Goal: Complete application form

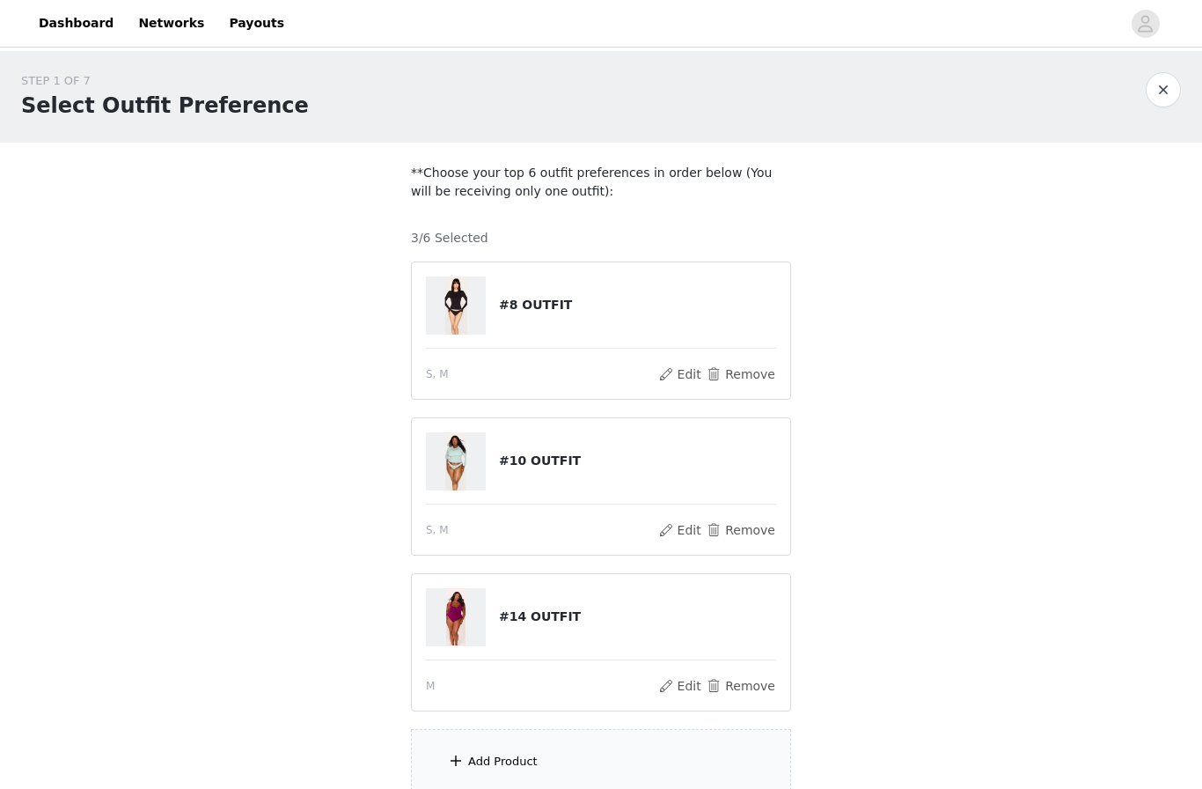
scroll to position [153, 0]
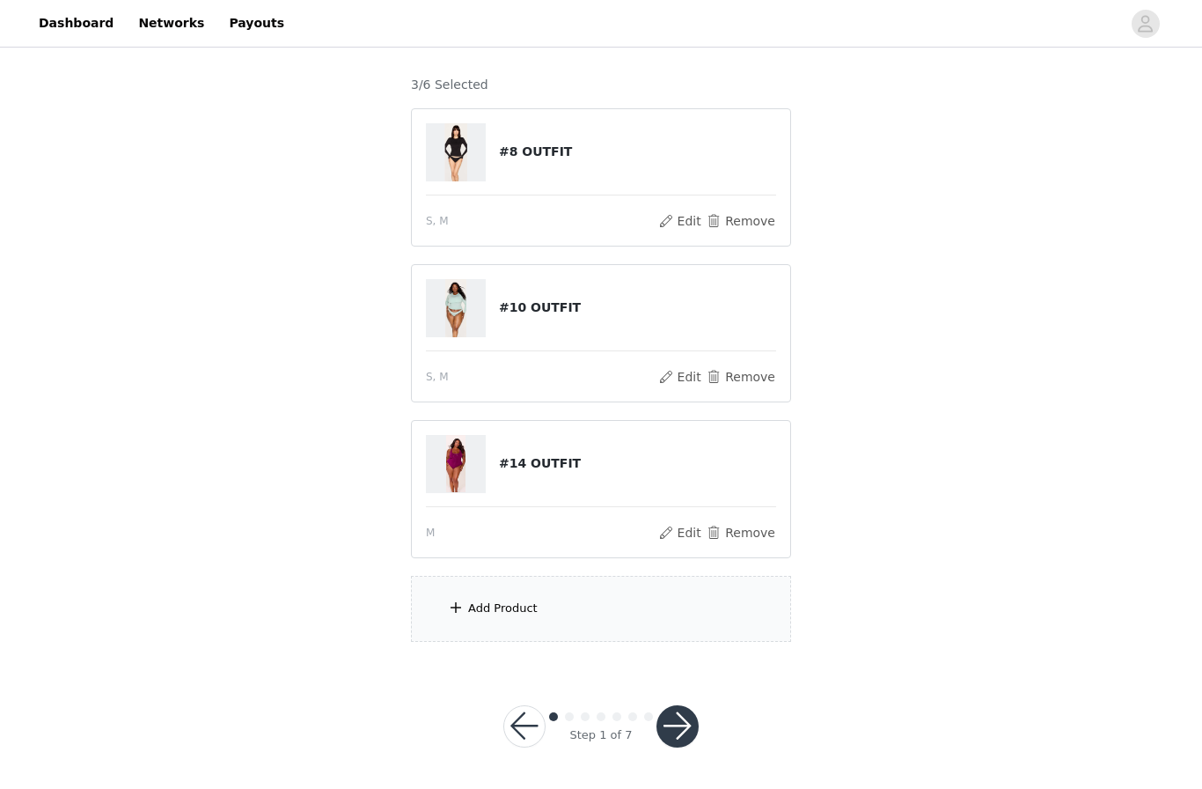
click at [582, 621] on div "Add Product" at bounding box center [601, 609] width 380 height 66
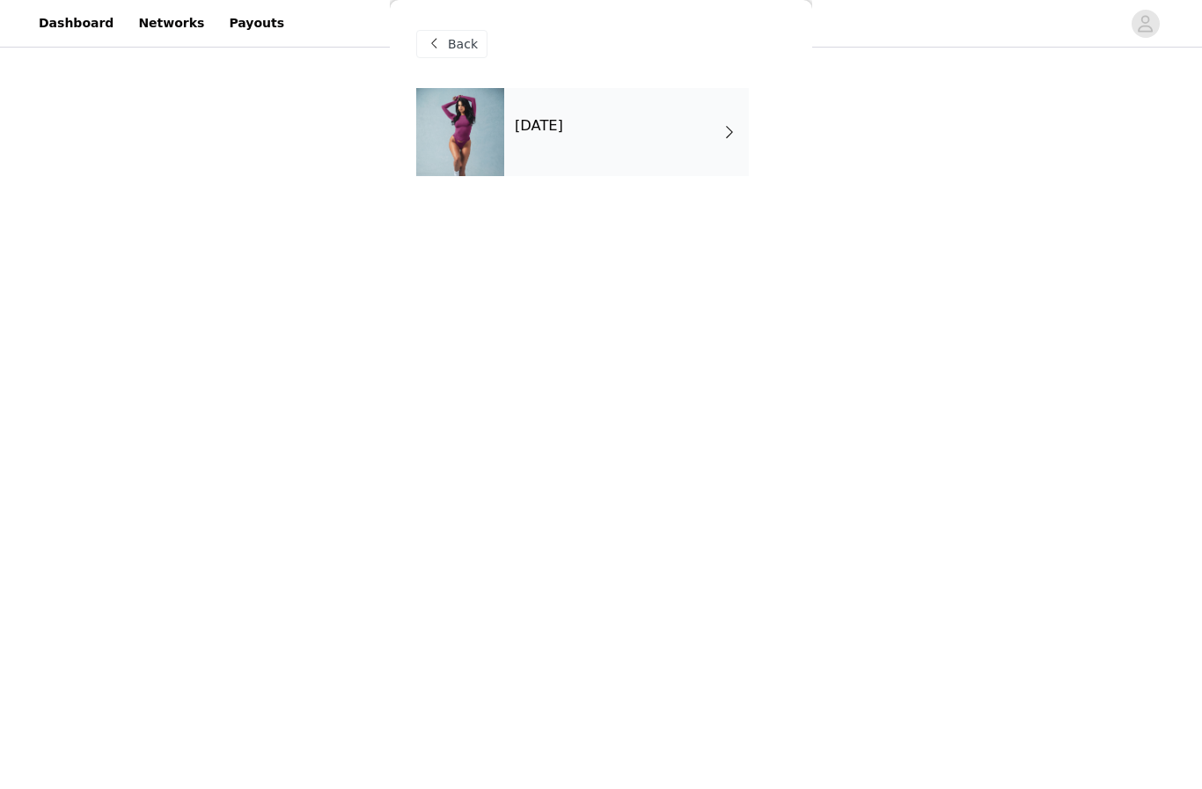
click at [609, 123] on div "[DATE]" at bounding box center [626, 132] width 245 height 88
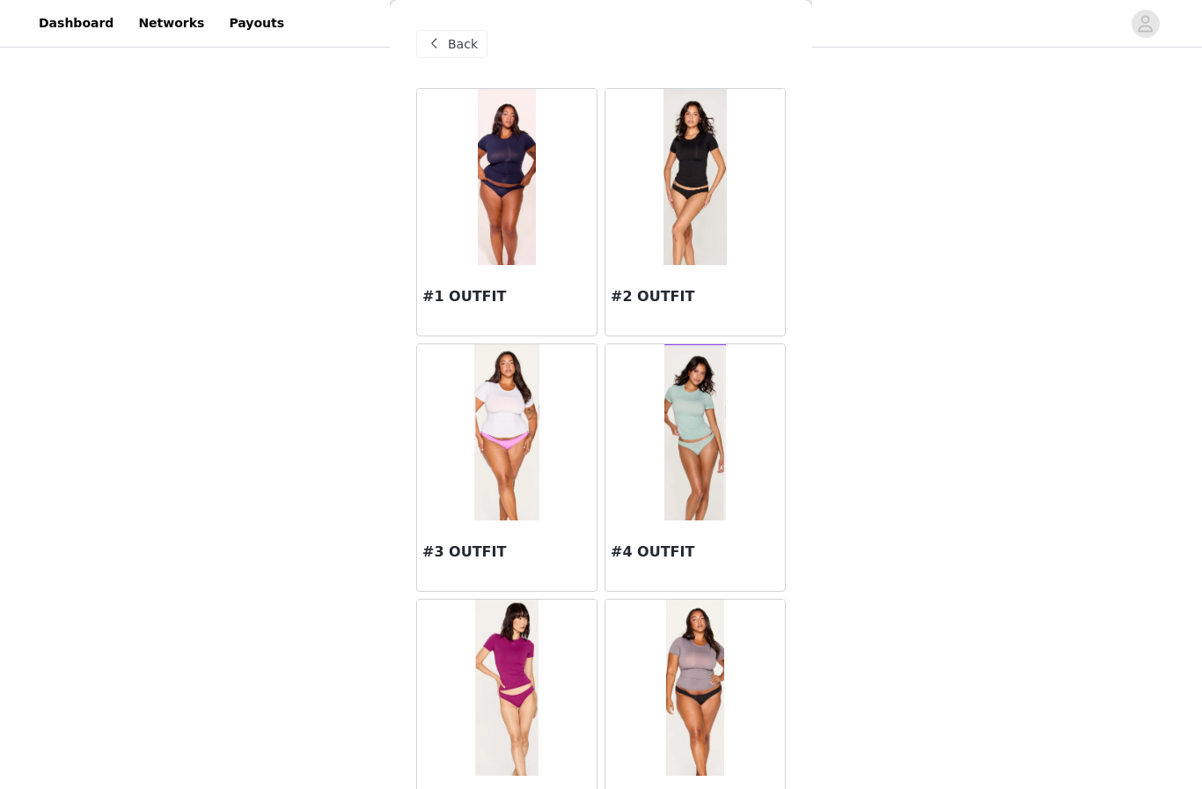
click at [661, 420] on div at bounding box center [696, 432] width 180 height 176
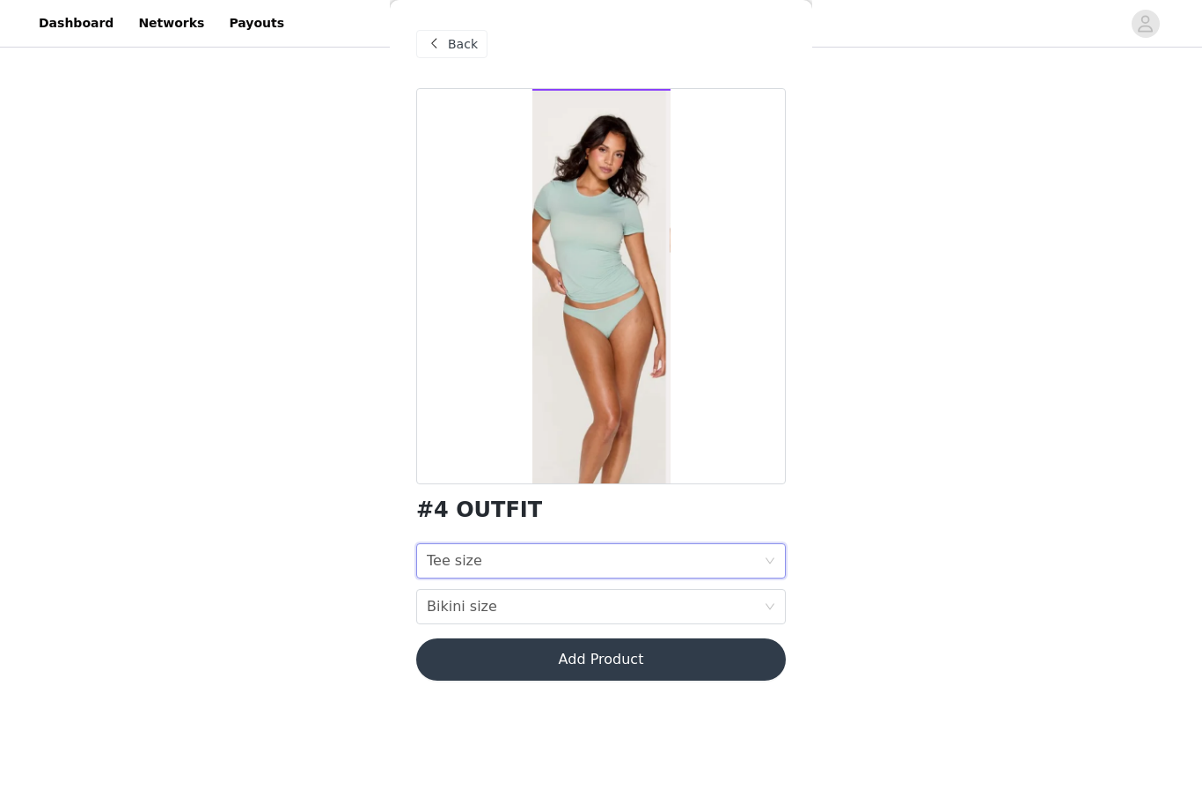
click at [547, 560] on div "Tee size Tee size" at bounding box center [595, 560] width 337 height 33
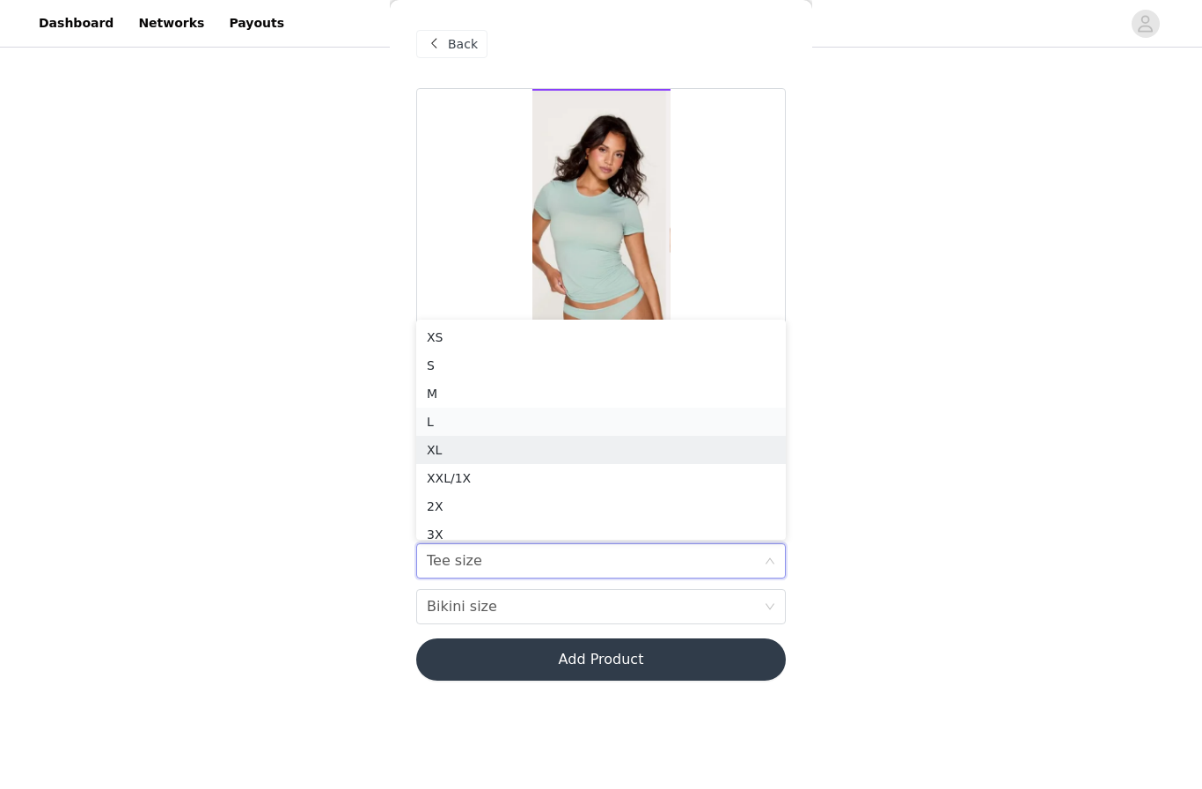
scroll to position [9, 0]
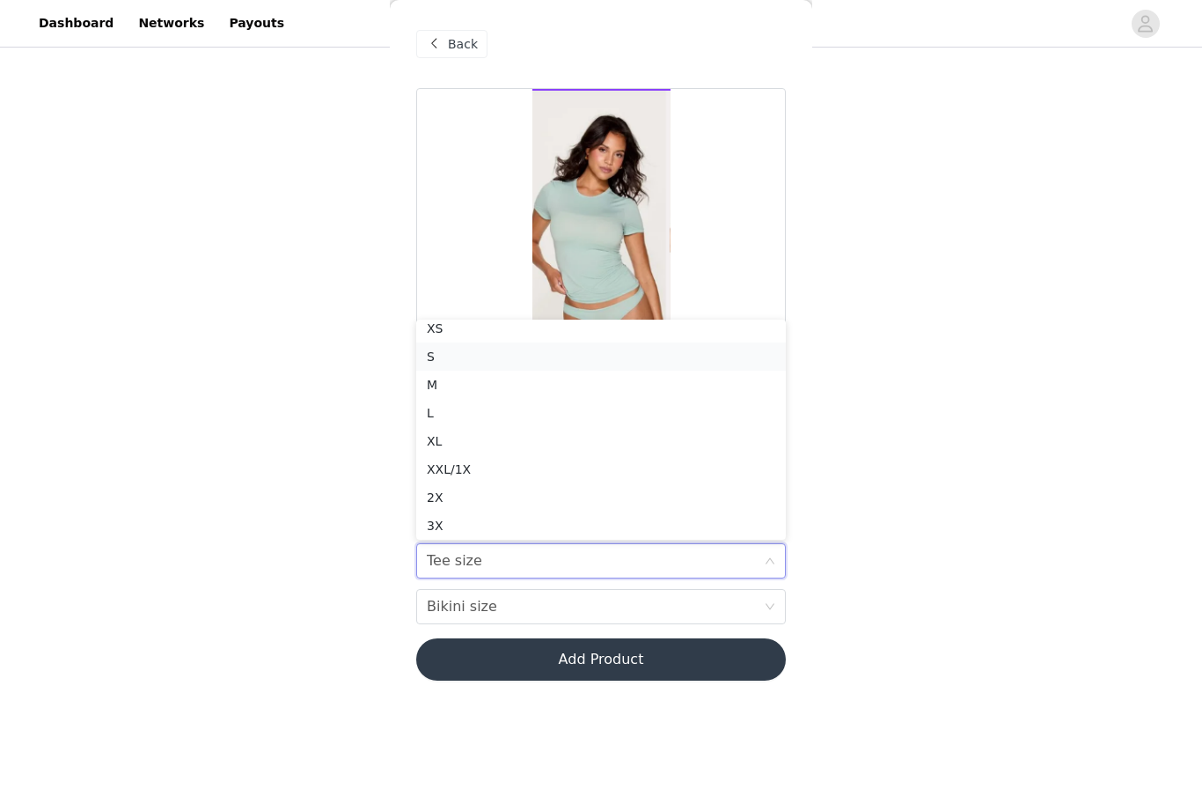
click at [434, 358] on div "S" at bounding box center [601, 356] width 349 height 19
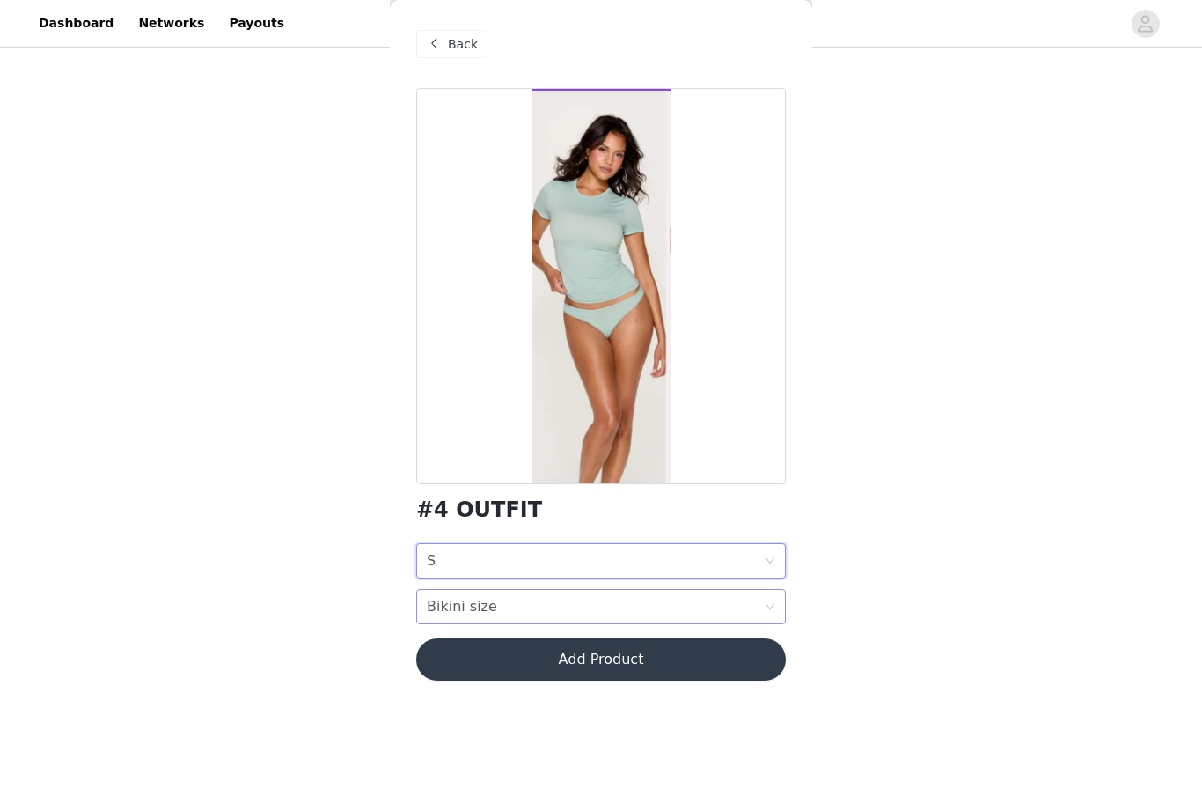
click at [494, 610] on div "Bikini size Bikini size" at bounding box center [595, 606] width 337 height 33
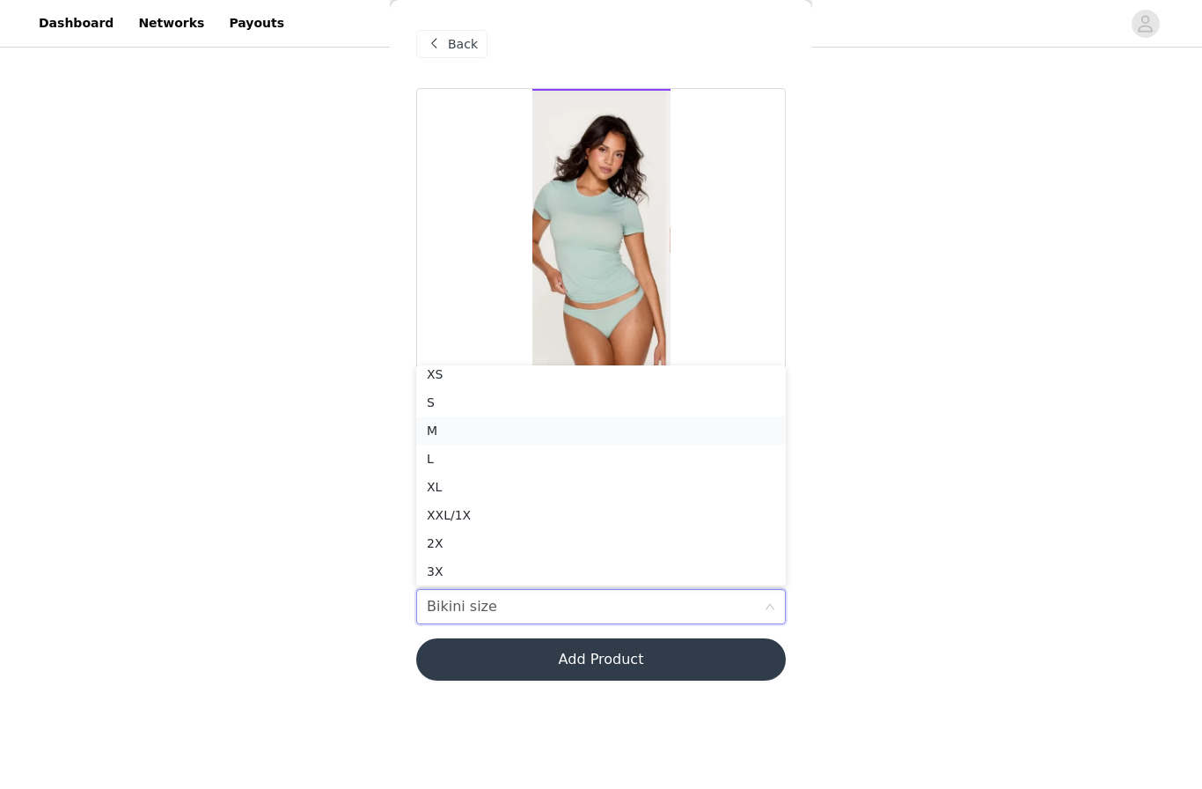
click at [443, 437] on div "M" at bounding box center [601, 430] width 349 height 19
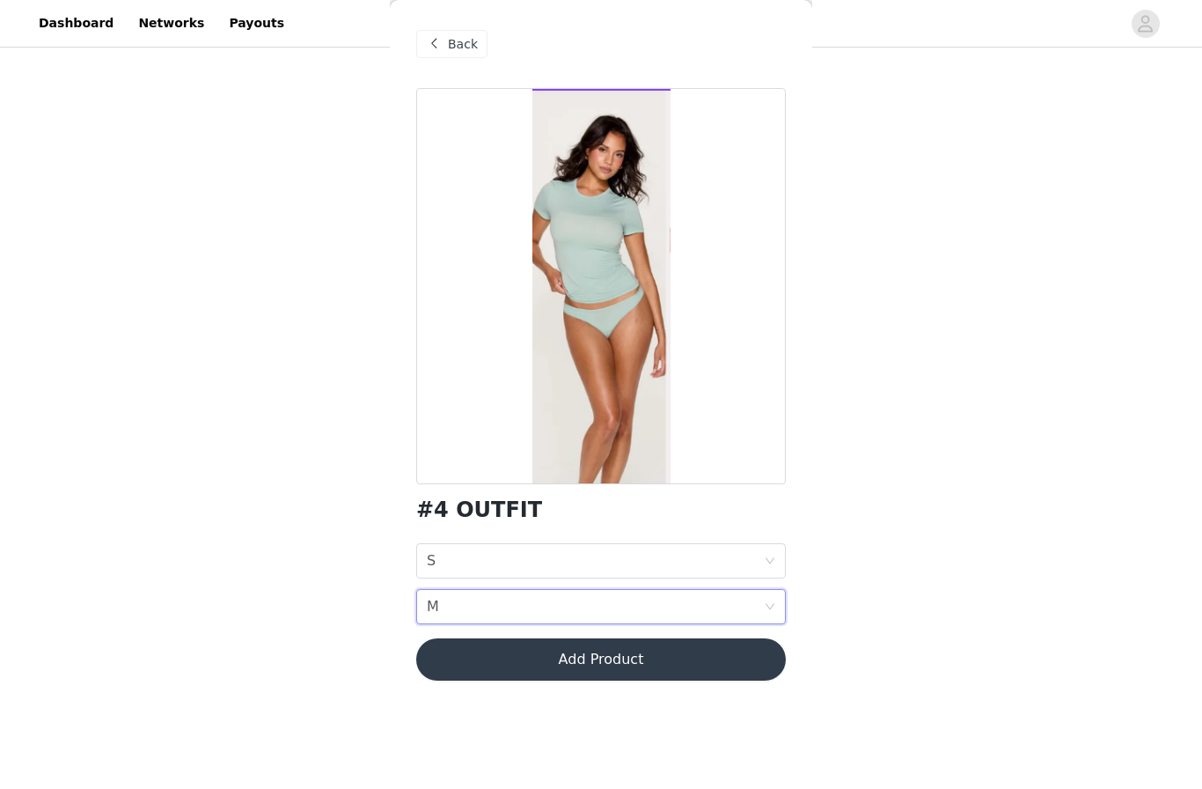
click at [533, 657] on button "Add Product" at bounding box center [601, 659] width 370 height 42
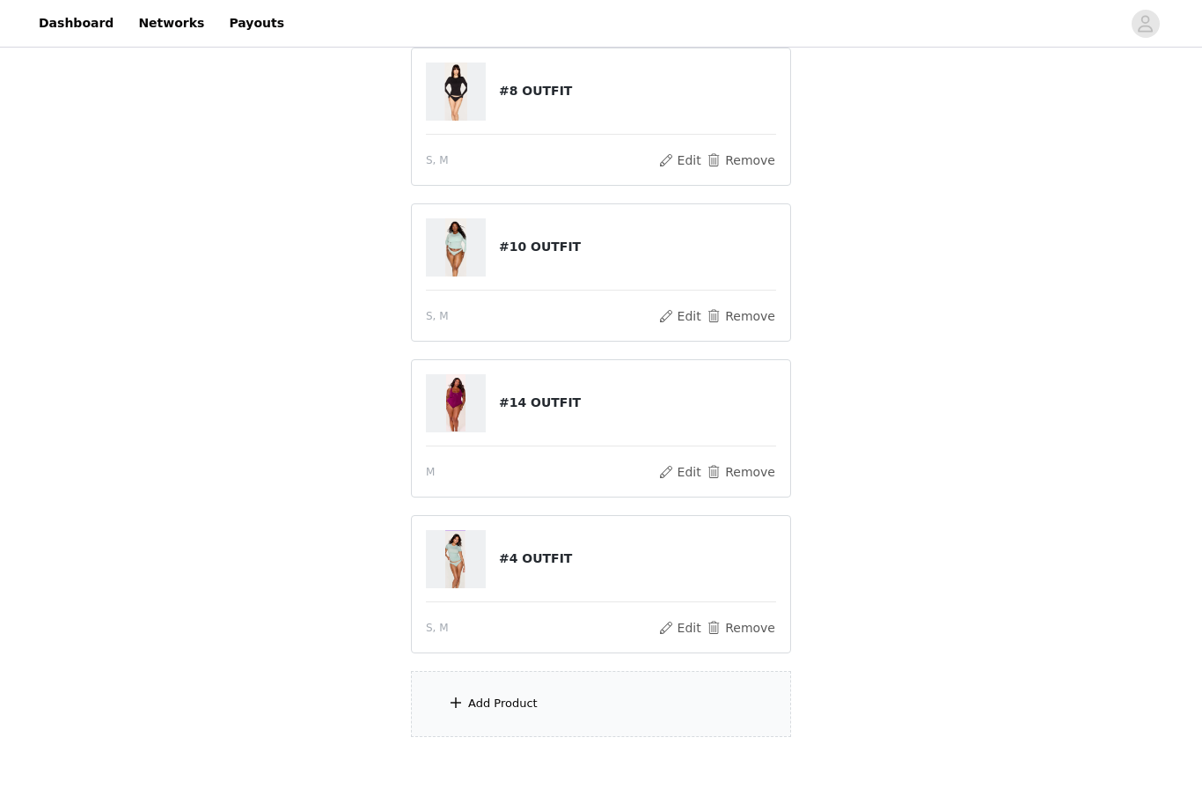
scroll to position [216, 0]
click at [515, 701] on div "Add Product" at bounding box center [503, 702] width 70 height 18
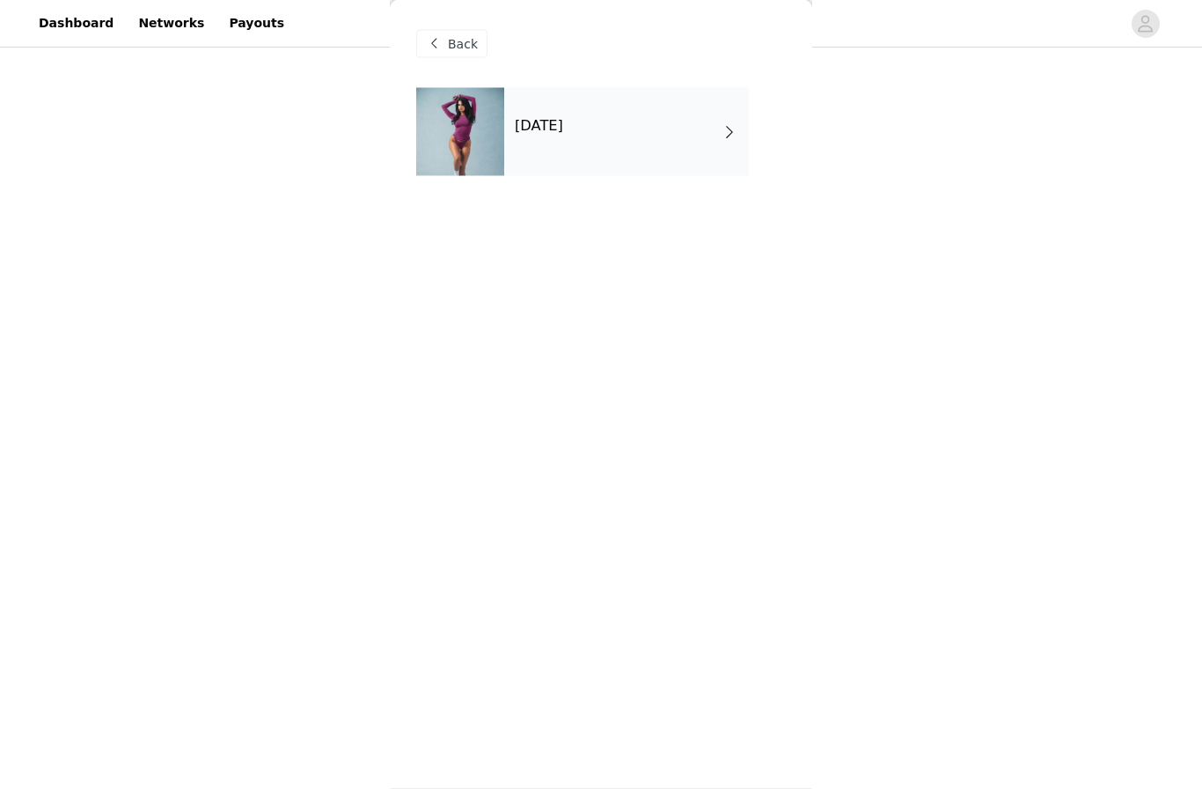
scroll to position [217, 0]
click at [649, 135] on div "[DATE]" at bounding box center [626, 132] width 245 height 88
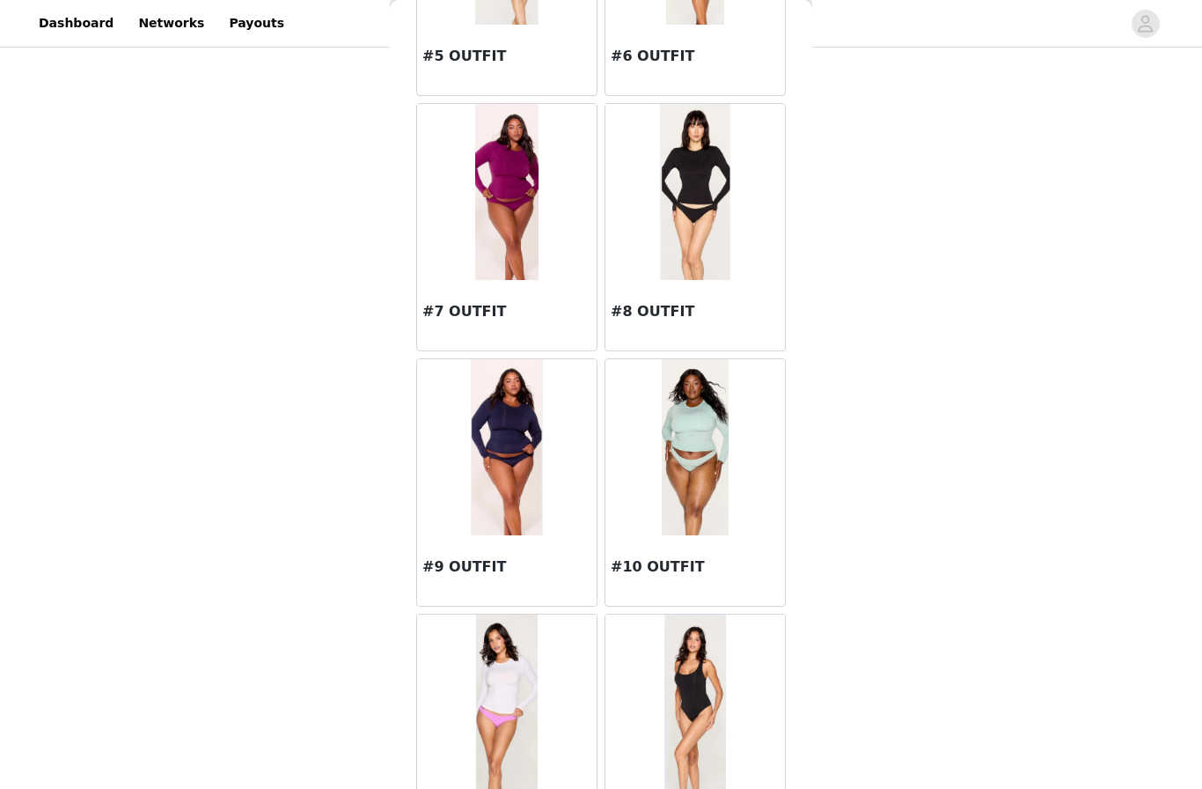
scroll to position [753, 0]
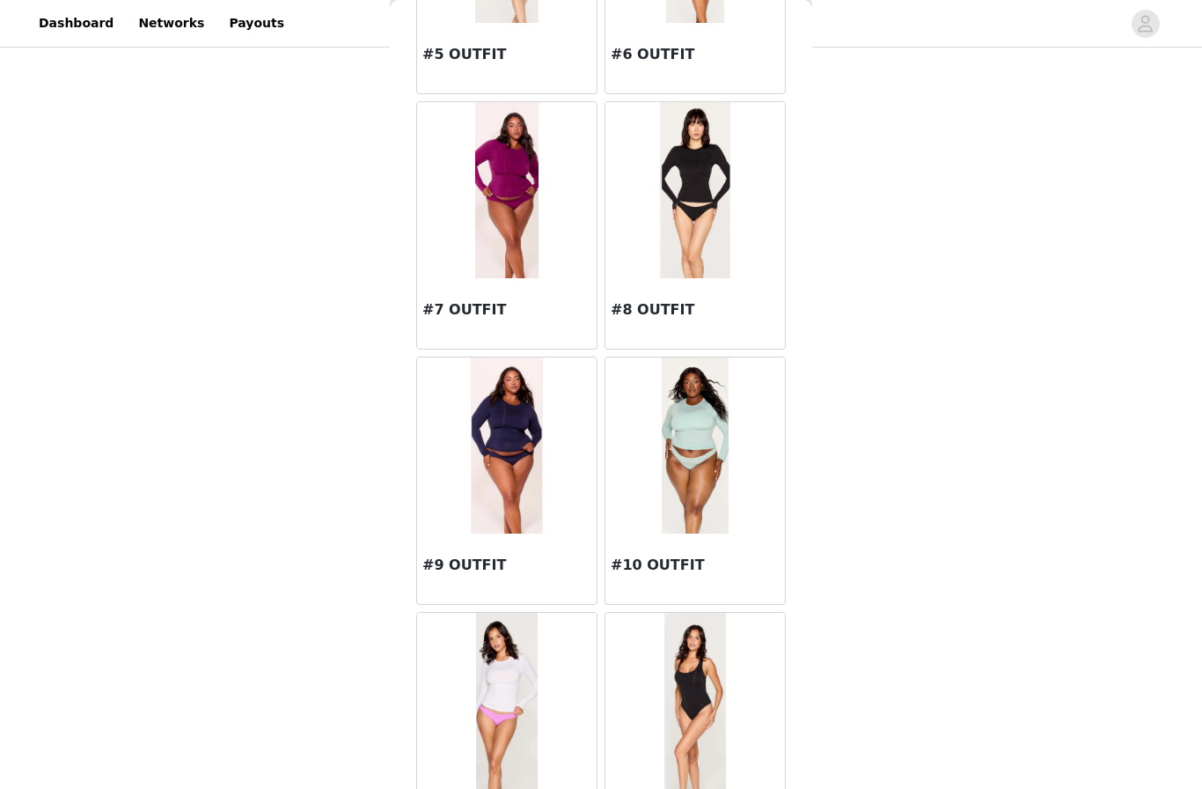
click at [512, 654] on img at bounding box center [507, 701] width 62 height 176
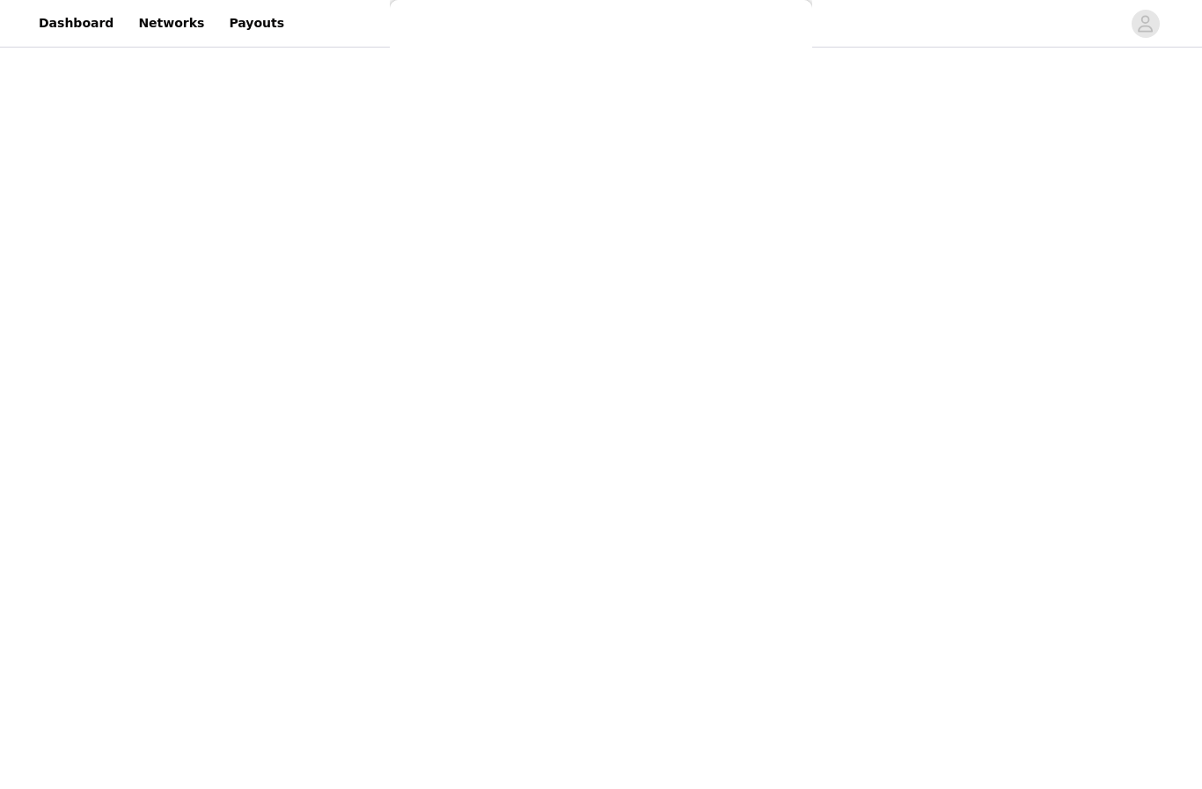
scroll to position [0, 0]
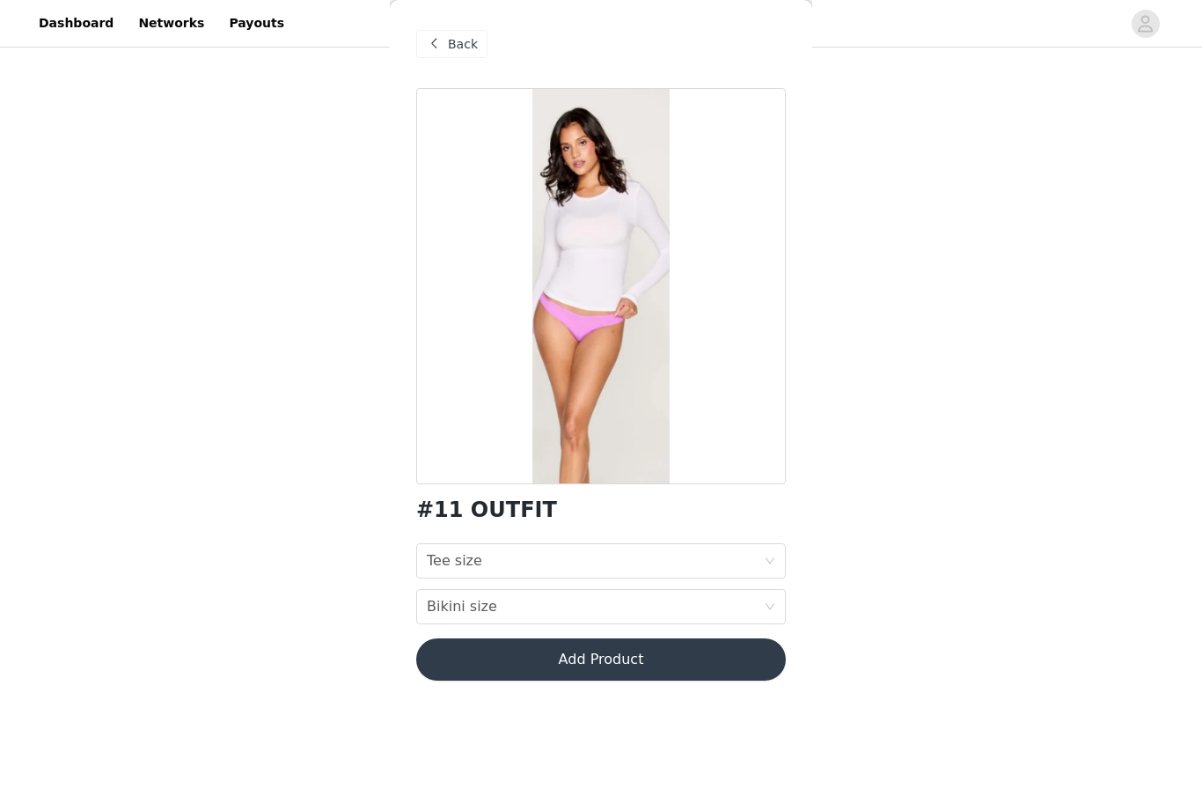
click at [496, 562] on div "Tee size Tee size" at bounding box center [595, 560] width 337 height 33
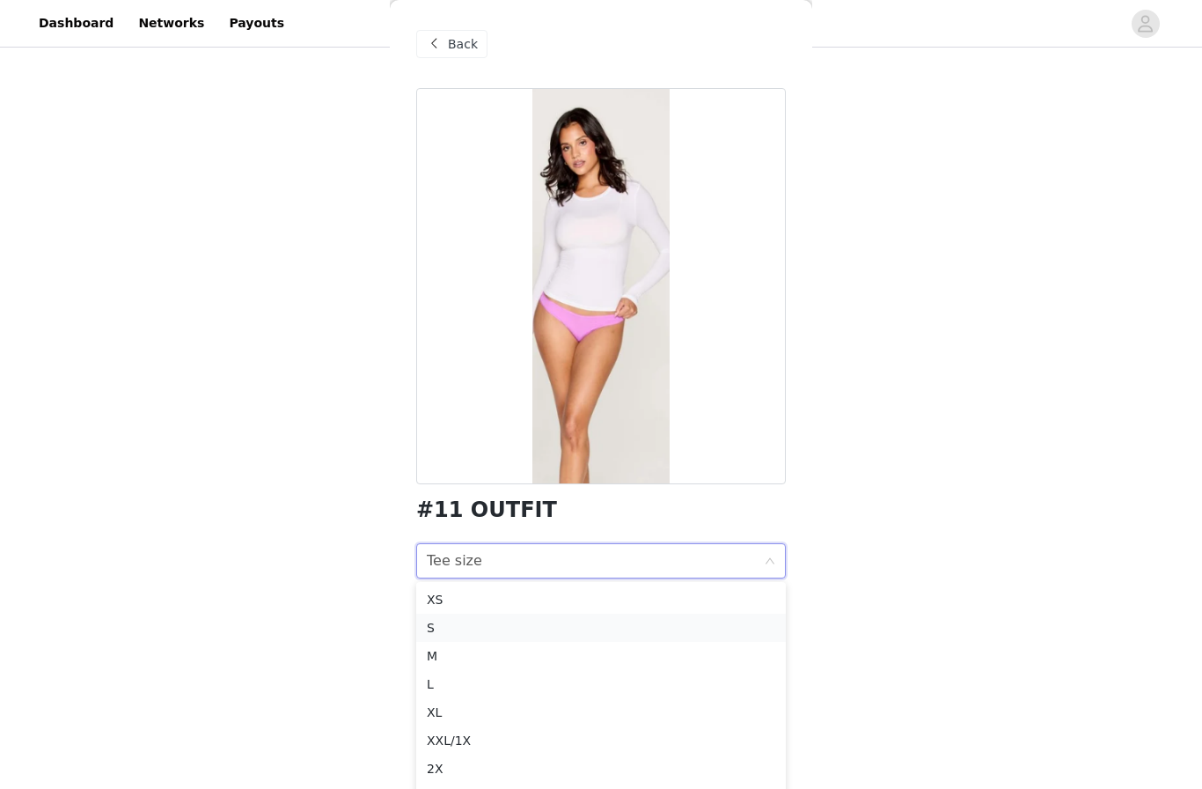
click at [474, 620] on div "S" at bounding box center [601, 627] width 349 height 19
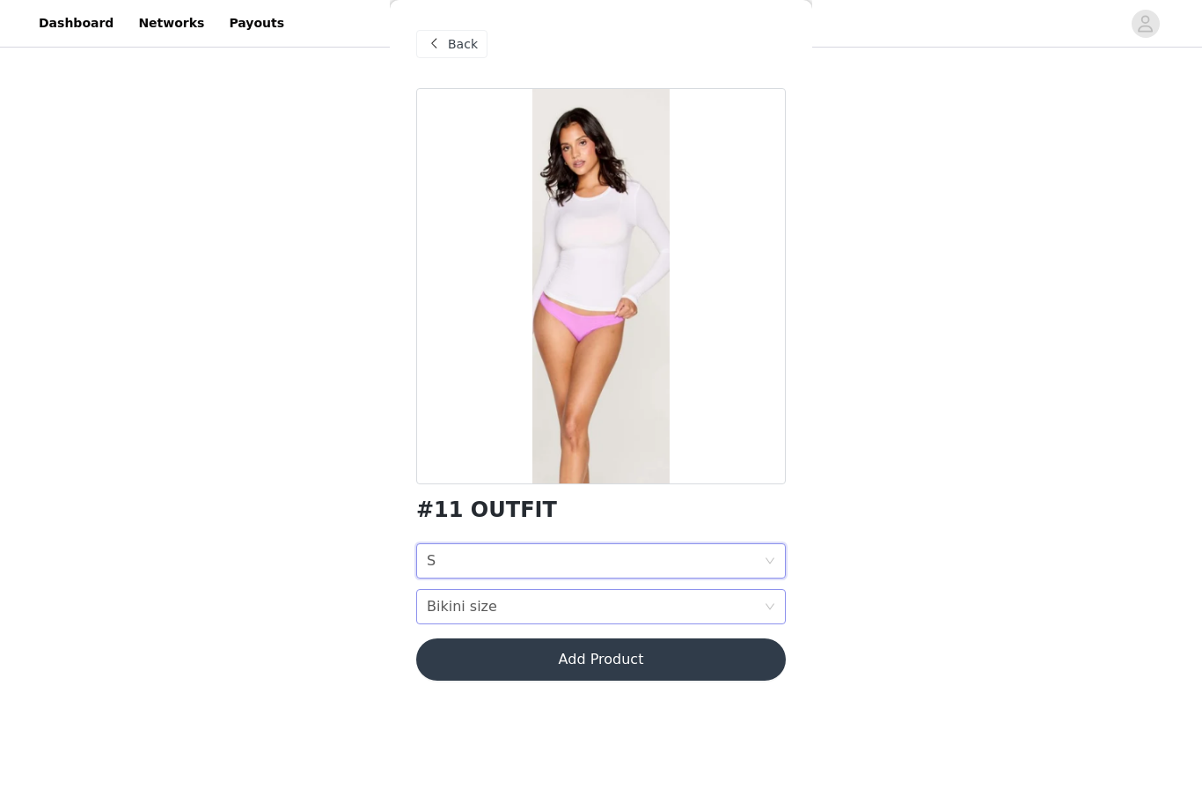
click at [469, 614] on div "Bikini size" at bounding box center [462, 606] width 70 height 33
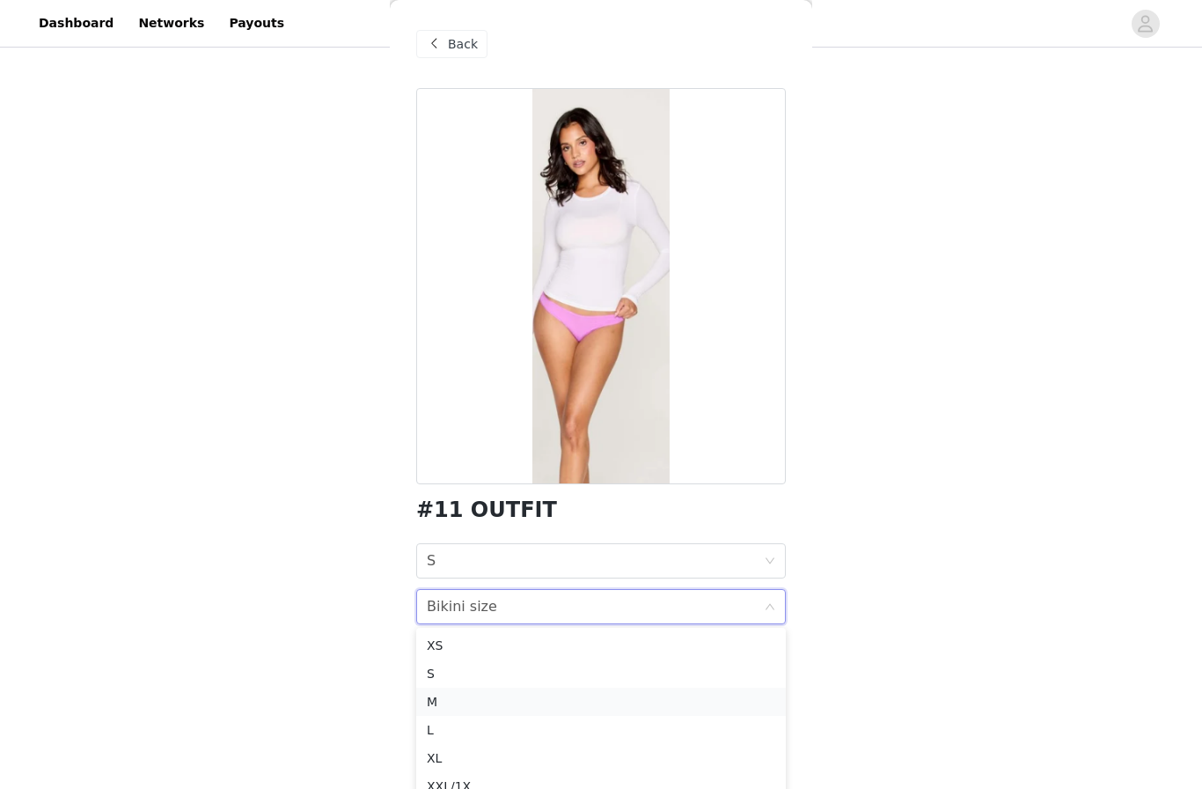
click at [461, 699] on div "M" at bounding box center [601, 701] width 349 height 19
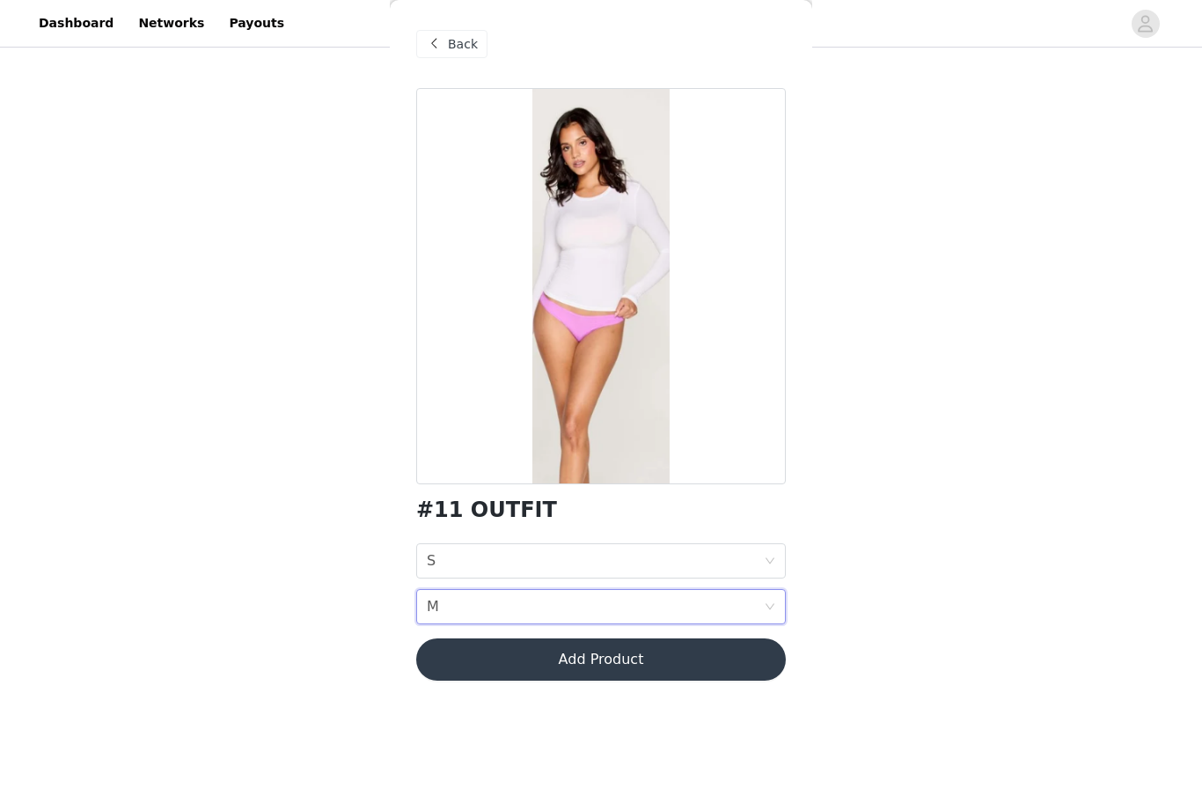
click at [496, 664] on button "Add Product" at bounding box center [601, 659] width 370 height 42
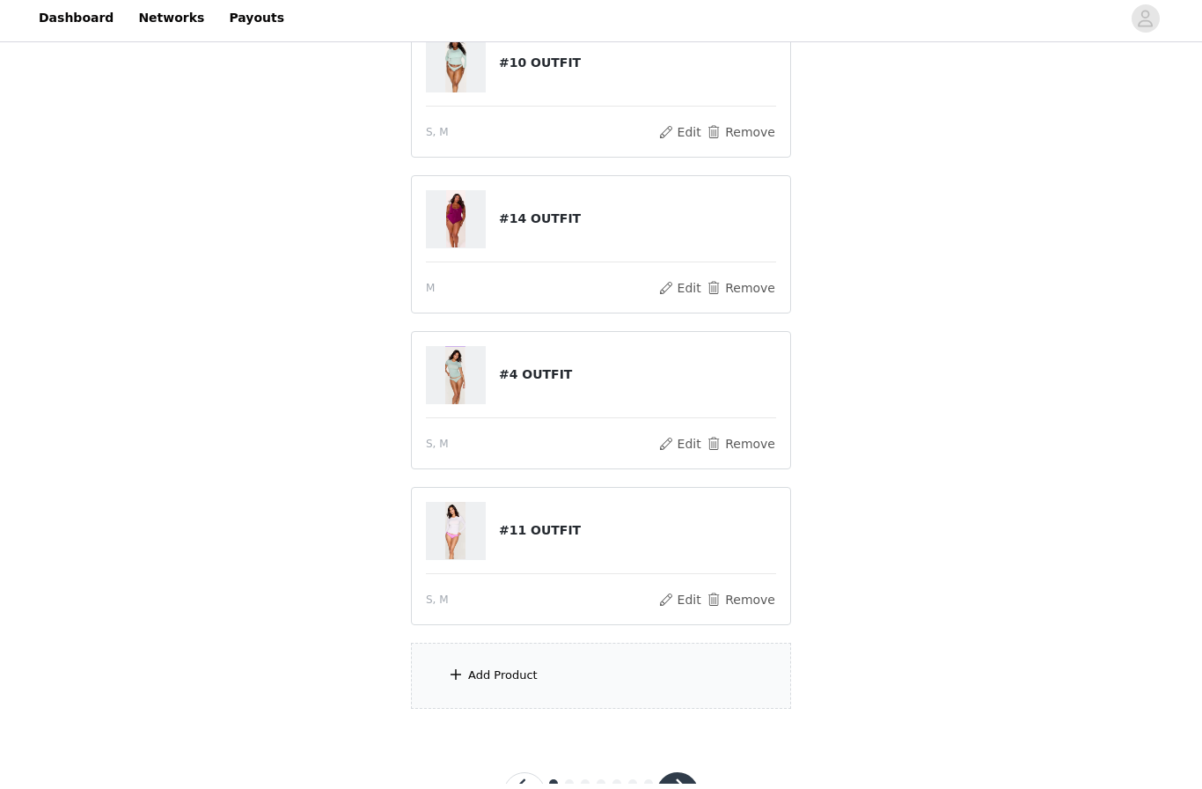
scroll to position [465, 0]
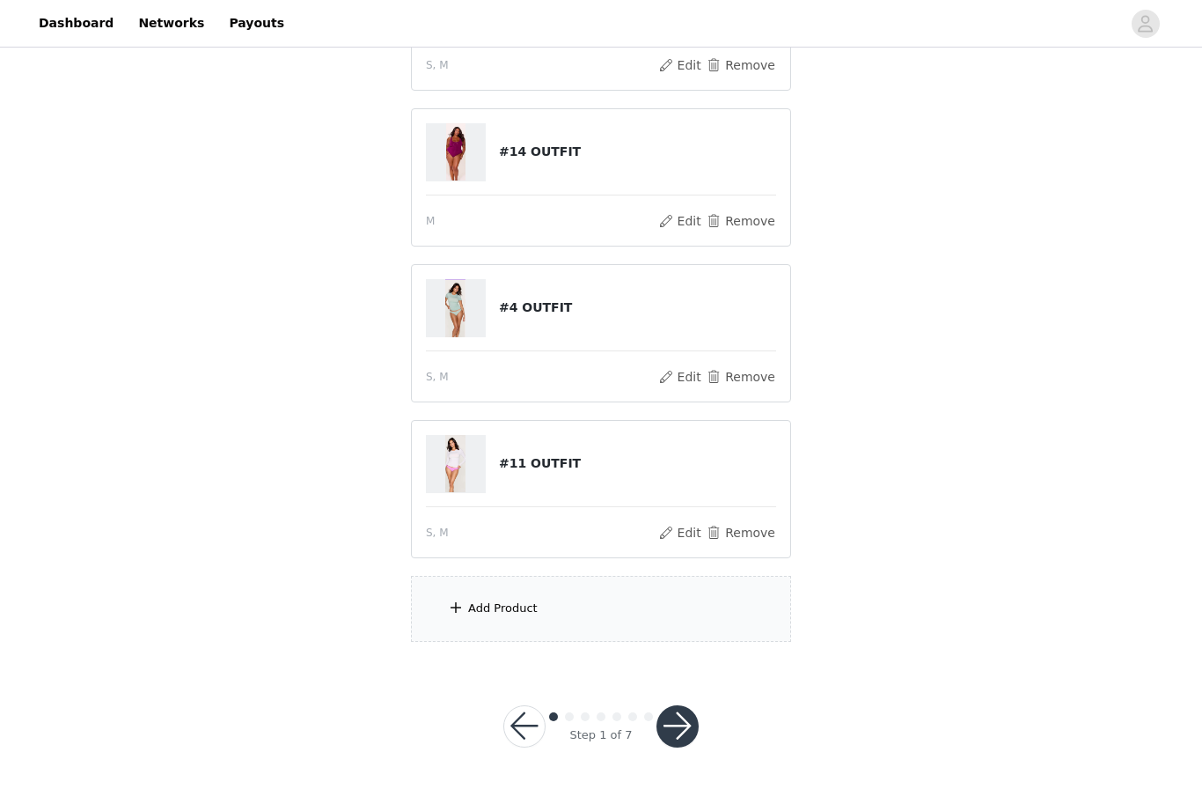
click at [532, 604] on div "Add Product" at bounding box center [503, 608] width 70 height 18
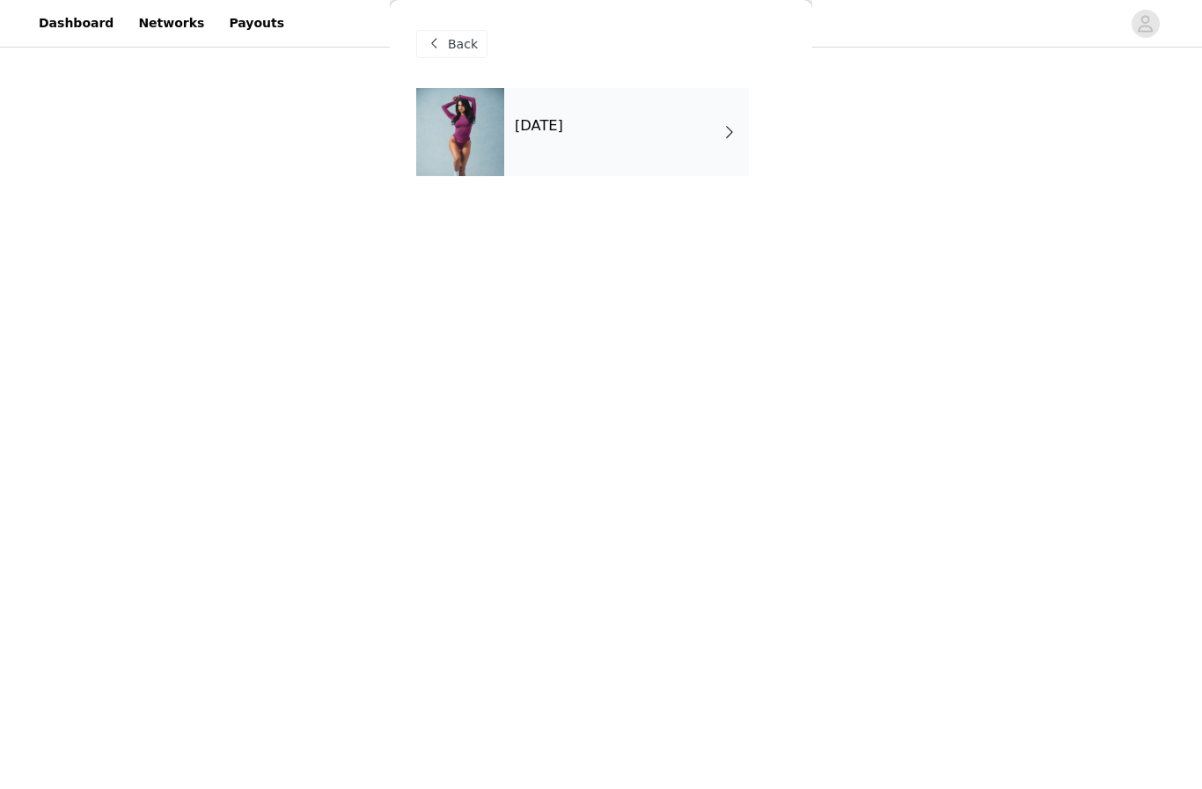
click at [564, 136] on div "[DATE]" at bounding box center [626, 132] width 245 height 88
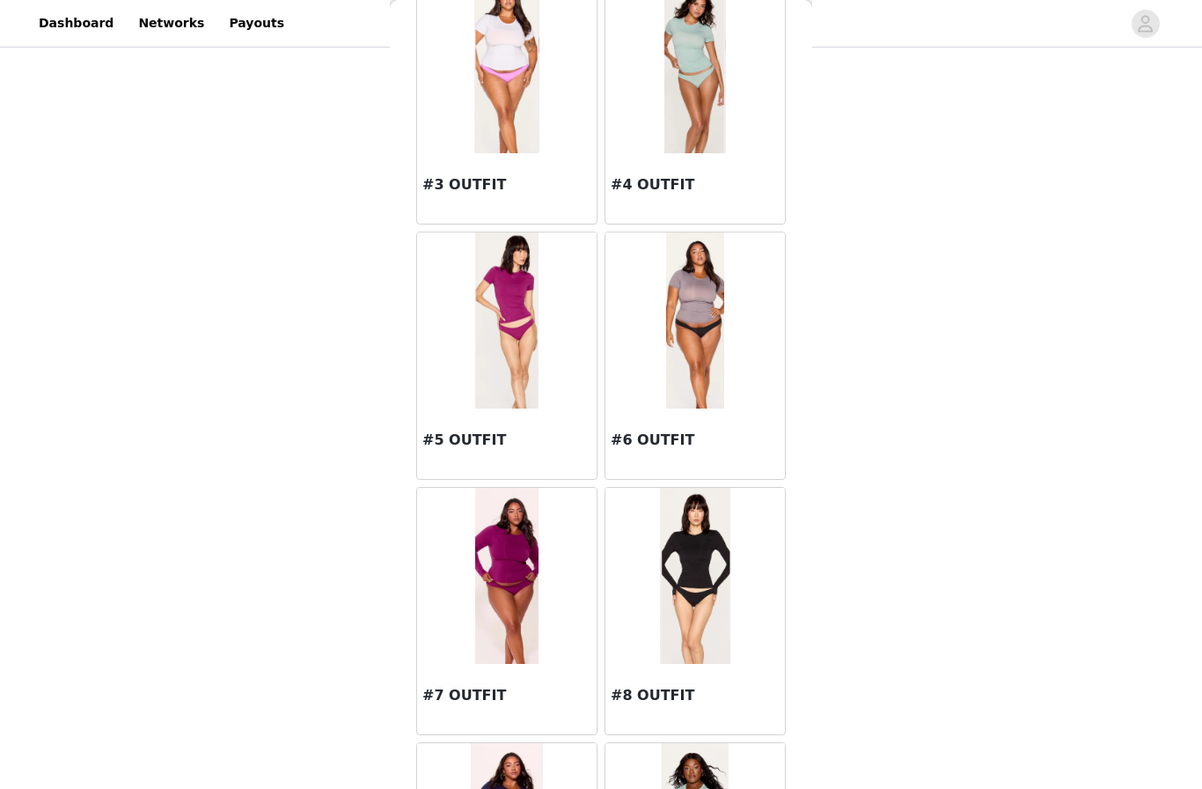
scroll to position [385, 0]
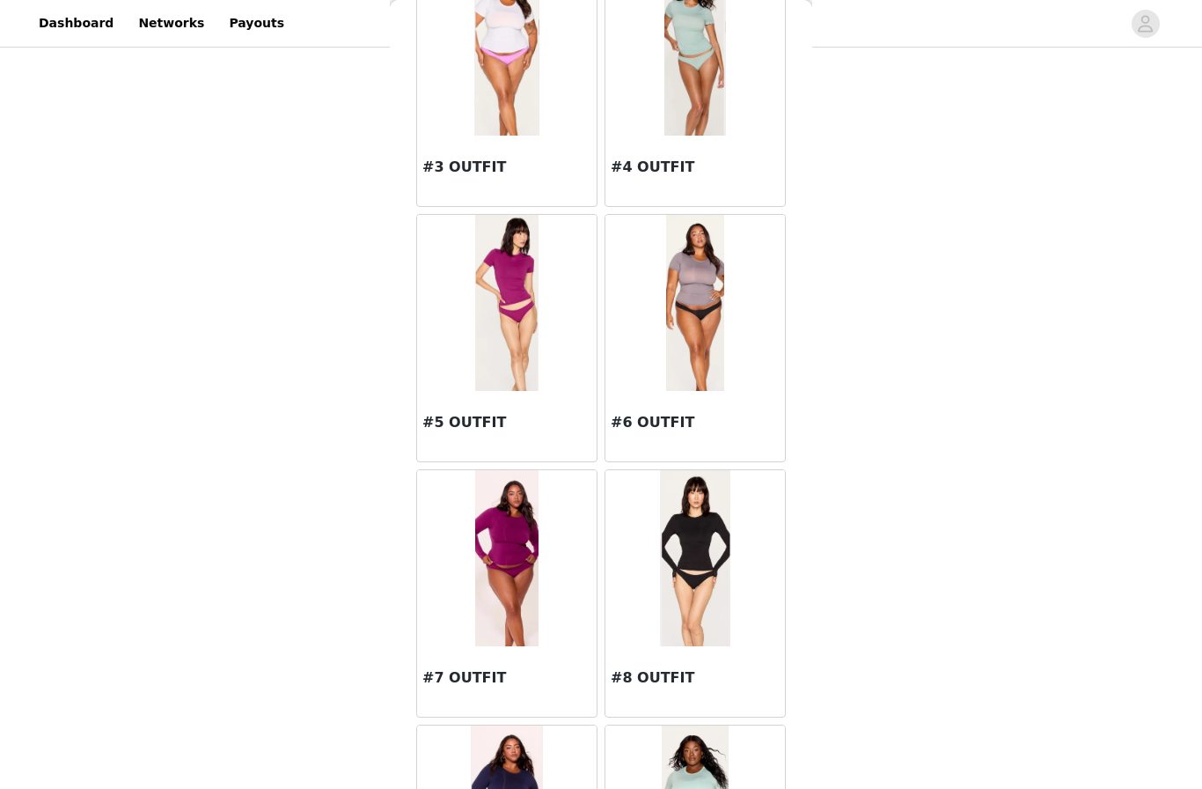
click at [664, 307] on div at bounding box center [696, 303] width 180 height 176
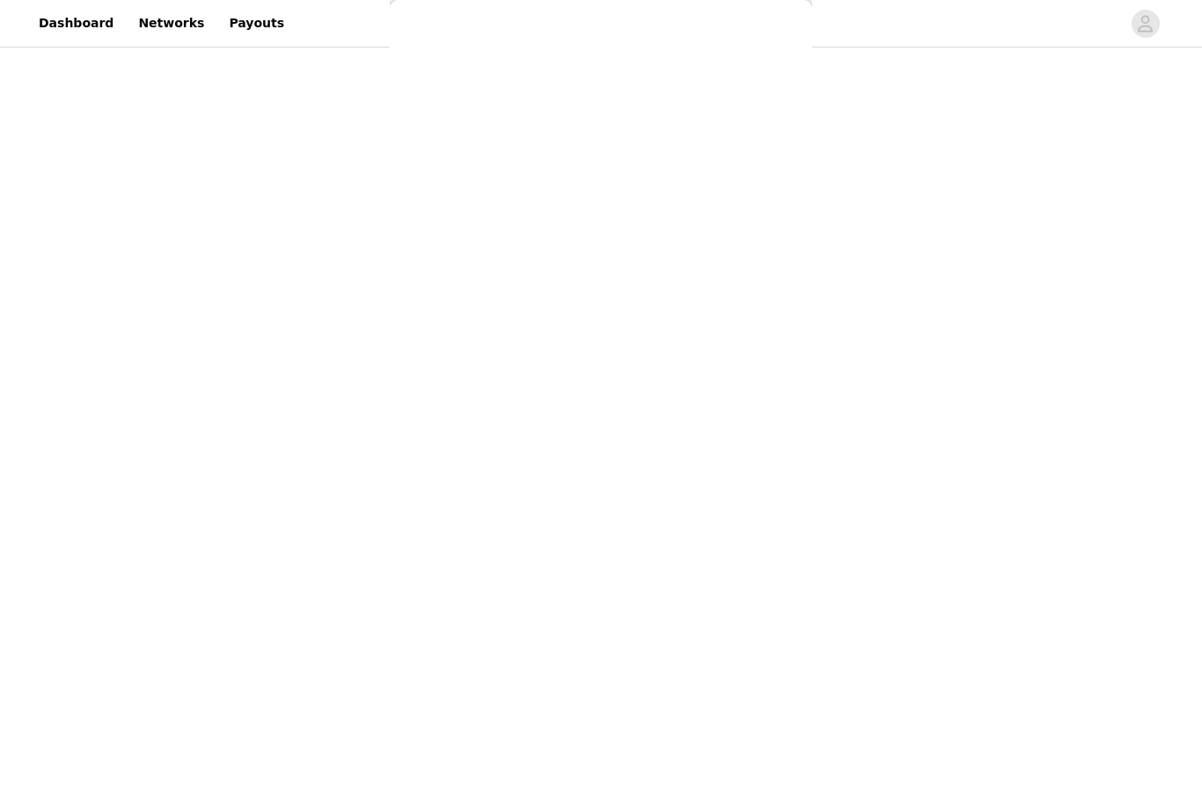
scroll to position [0, 0]
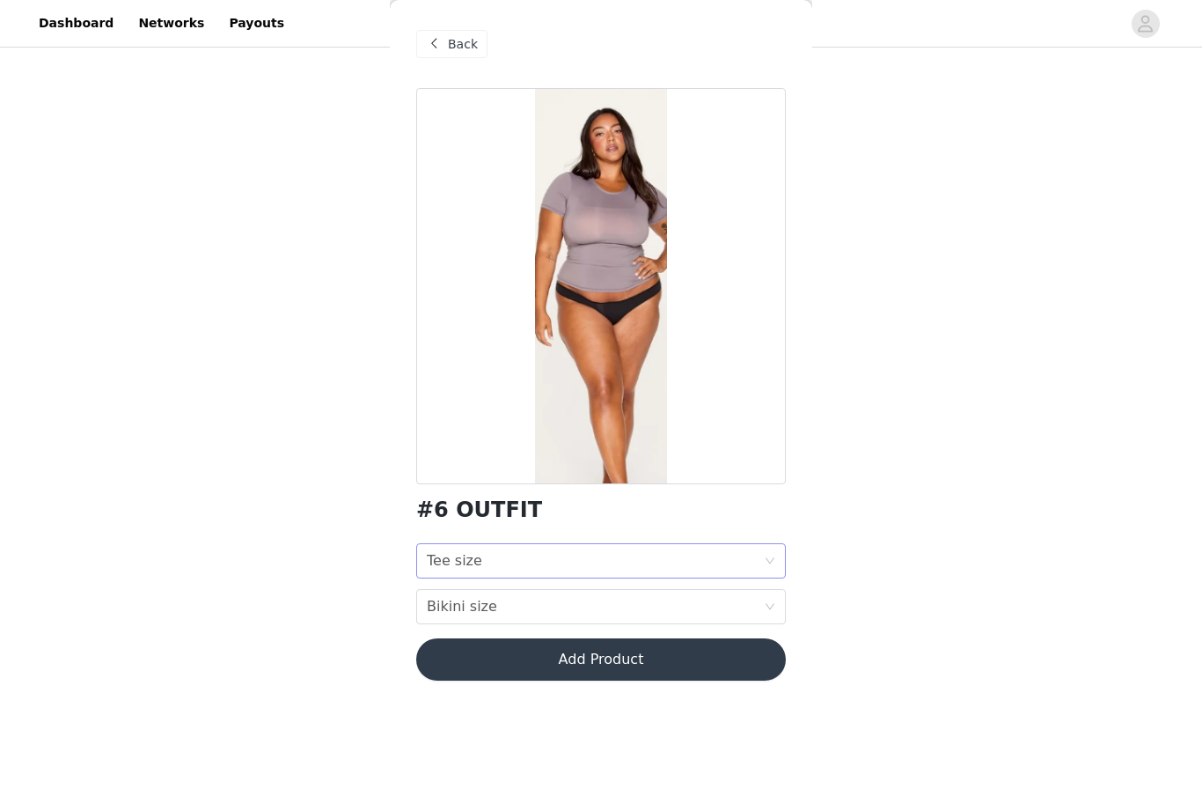
click at [518, 566] on div "Tee size Tee size" at bounding box center [595, 560] width 337 height 33
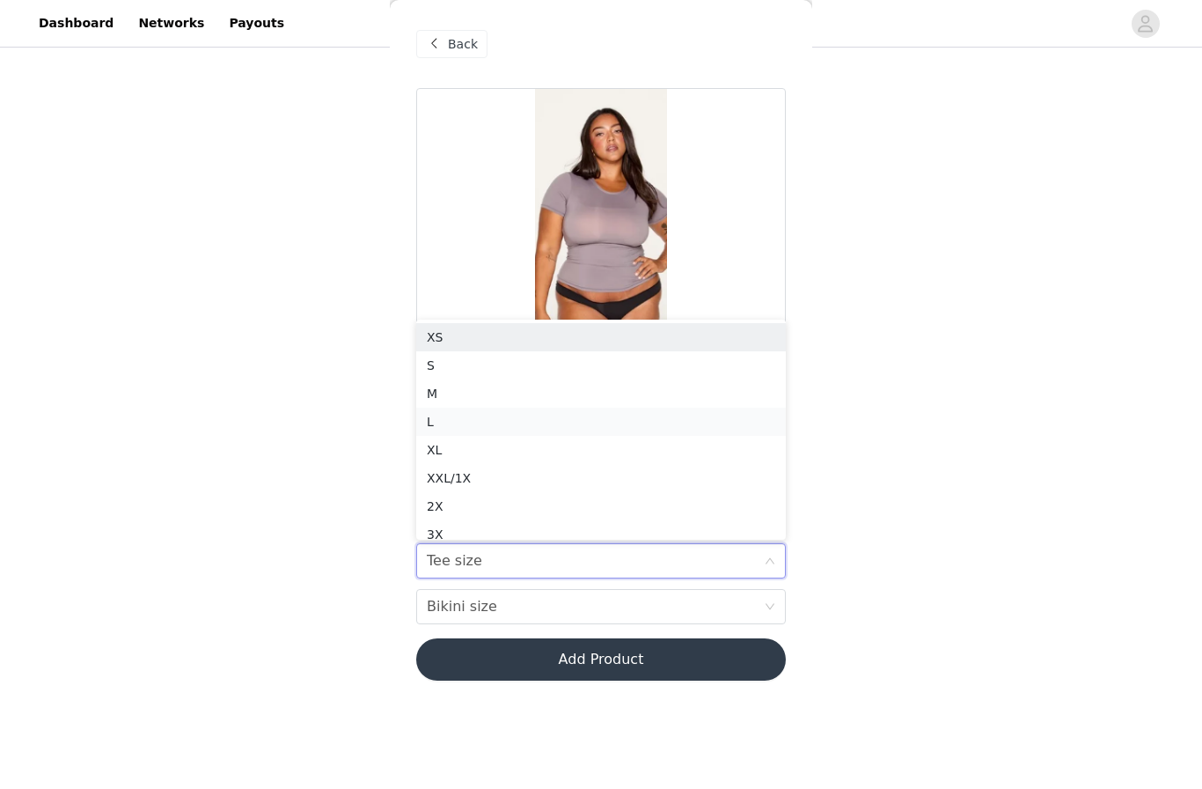
scroll to position [9, 0]
click at [437, 362] on div "S" at bounding box center [601, 356] width 349 height 19
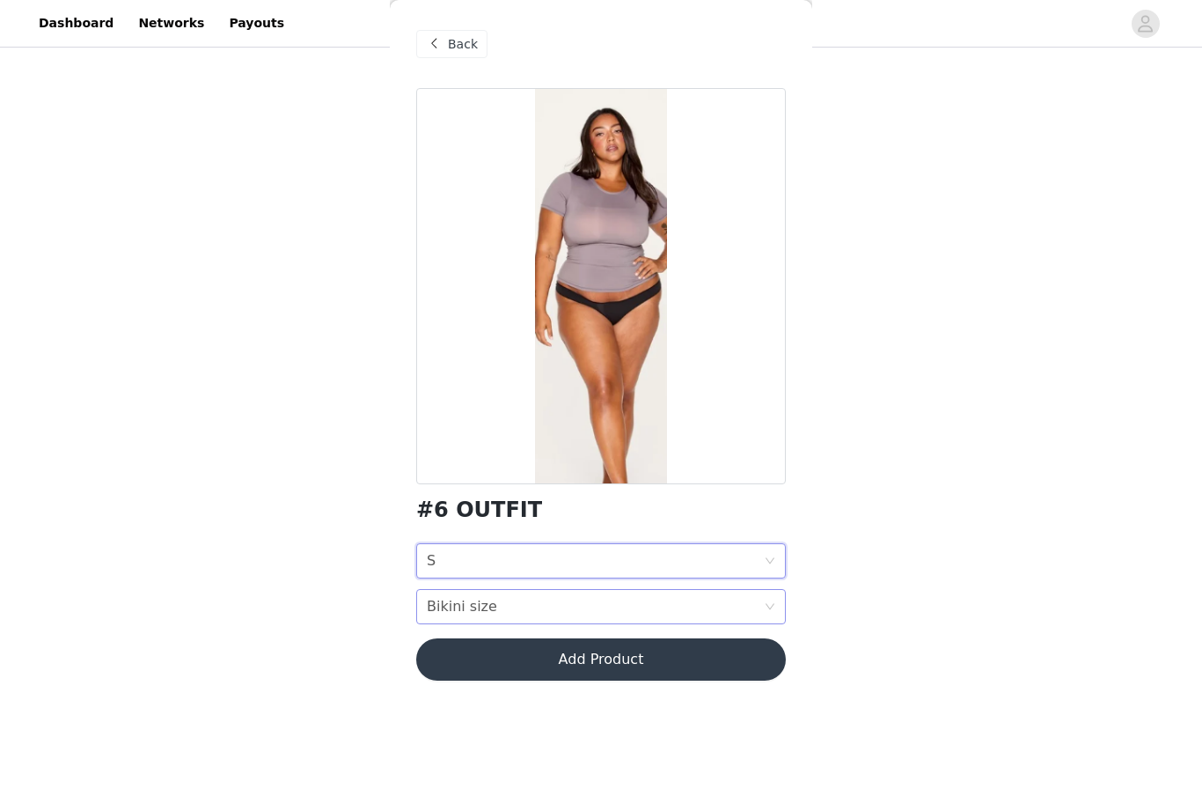
click at [497, 603] on div "Bikini size Bikini size" at bounding box center [595, 606] width 337 height 33
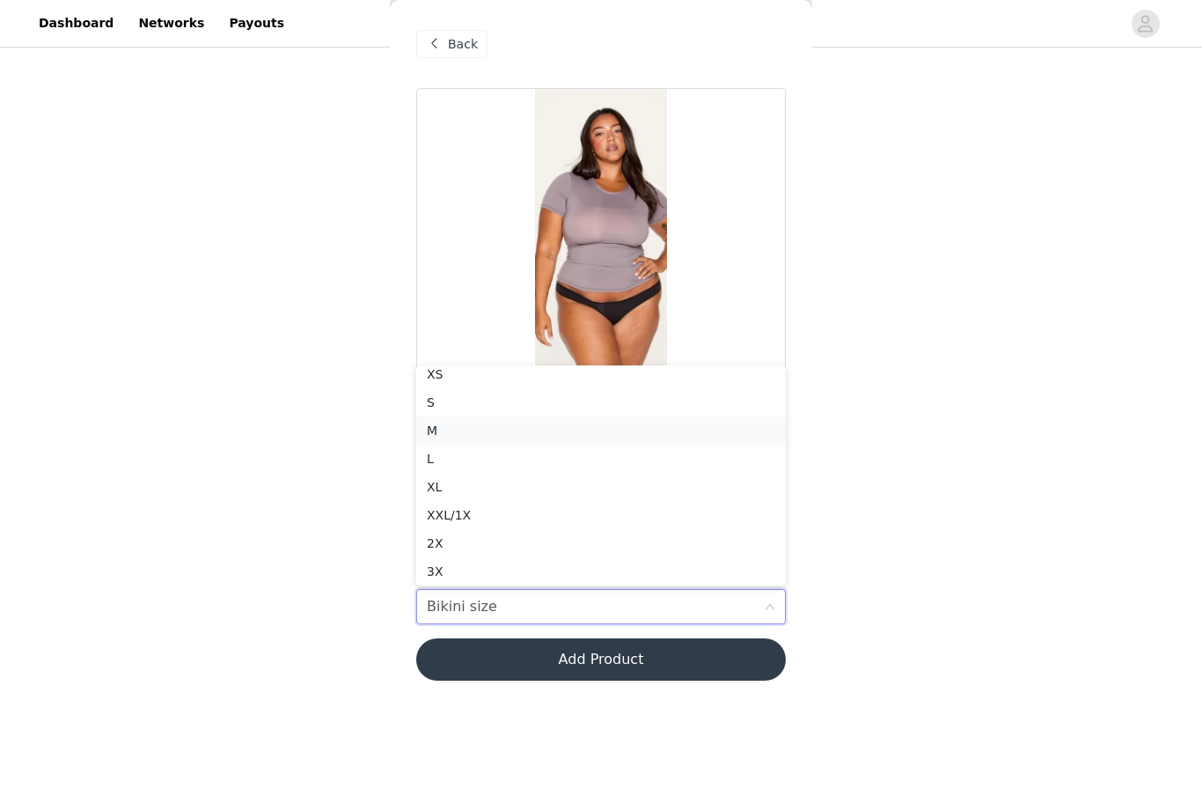
click at [445, 434] on div "M" at bounding box center [601, 430] width 349 height 19
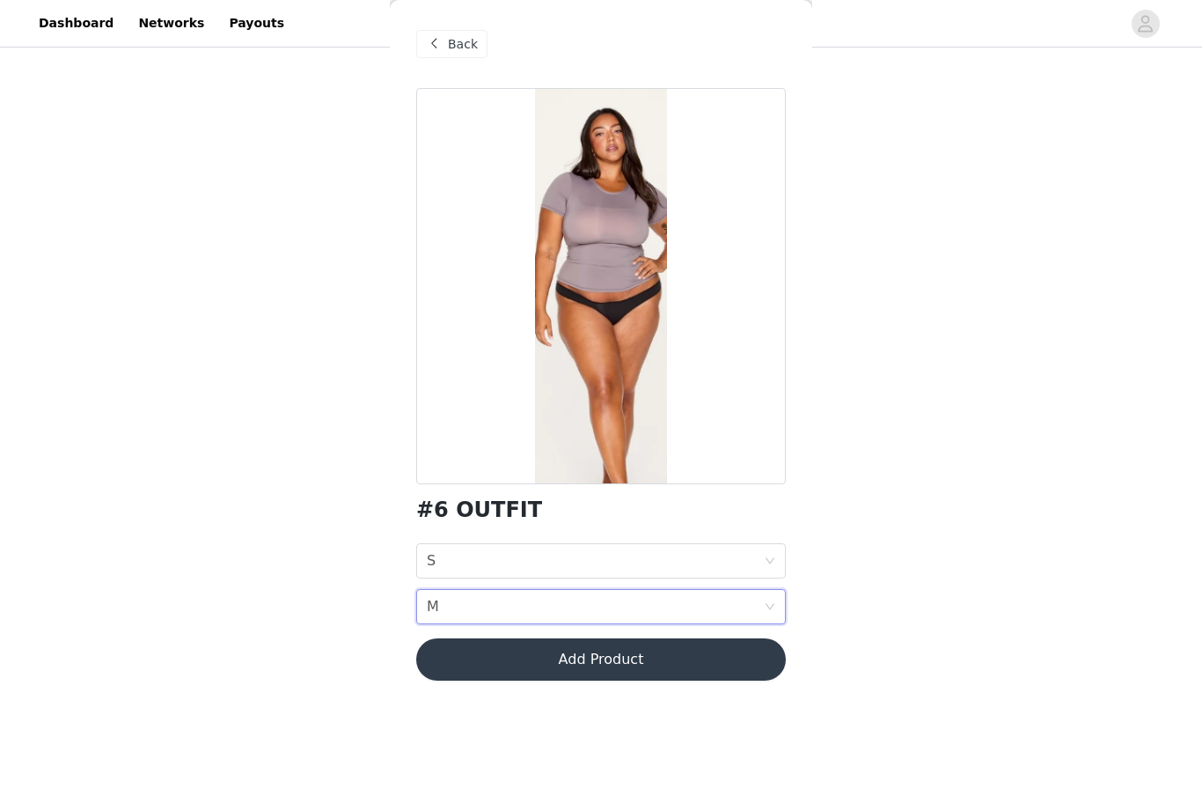
click at [548, 662] on button "Add Product" at bounding box center [601, 659] width 370 height 42
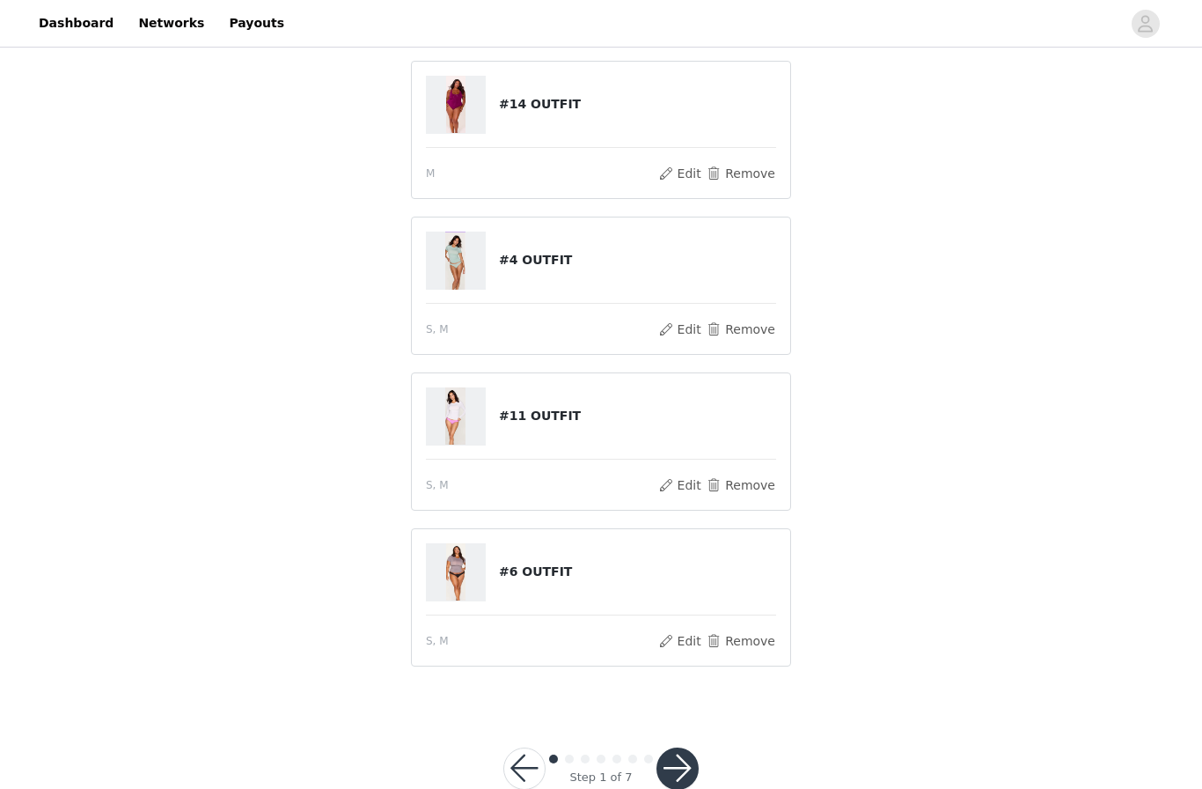
scroll to position [497, 0]
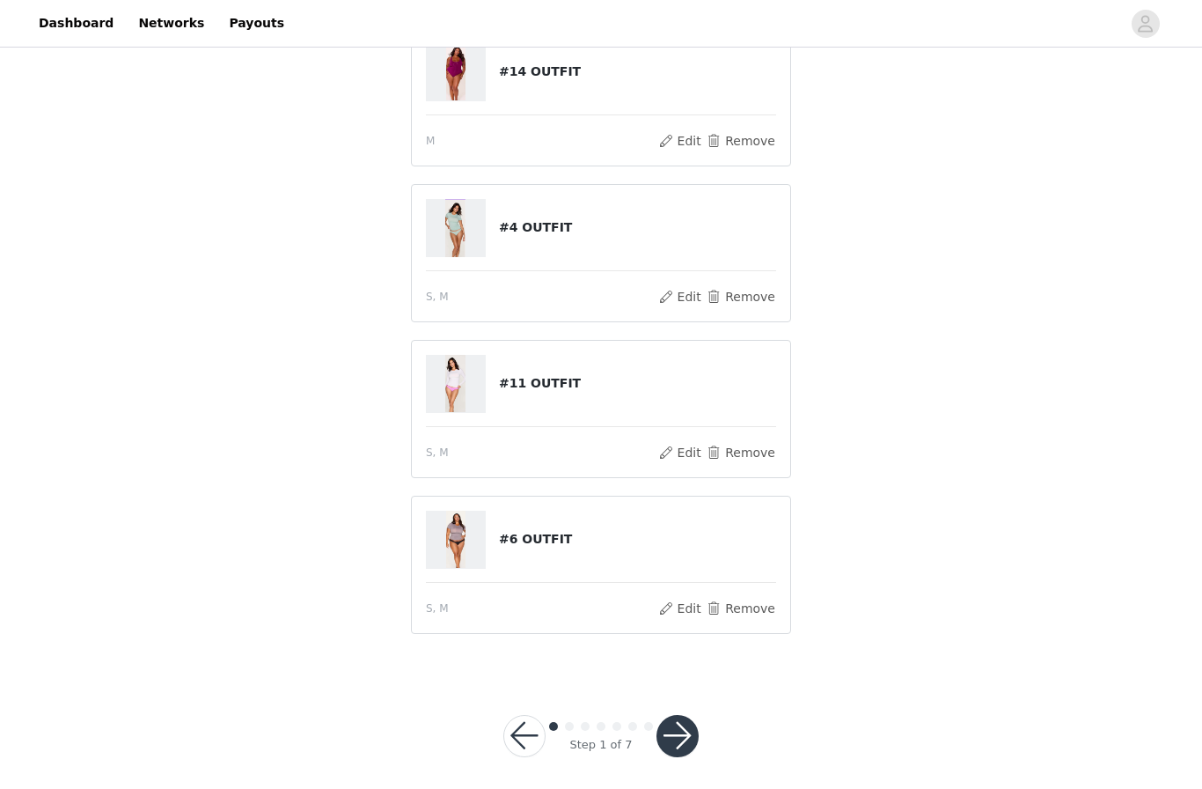
click at [687, 736] on button "button" at bounding box center [678, 736] width 42 height 42
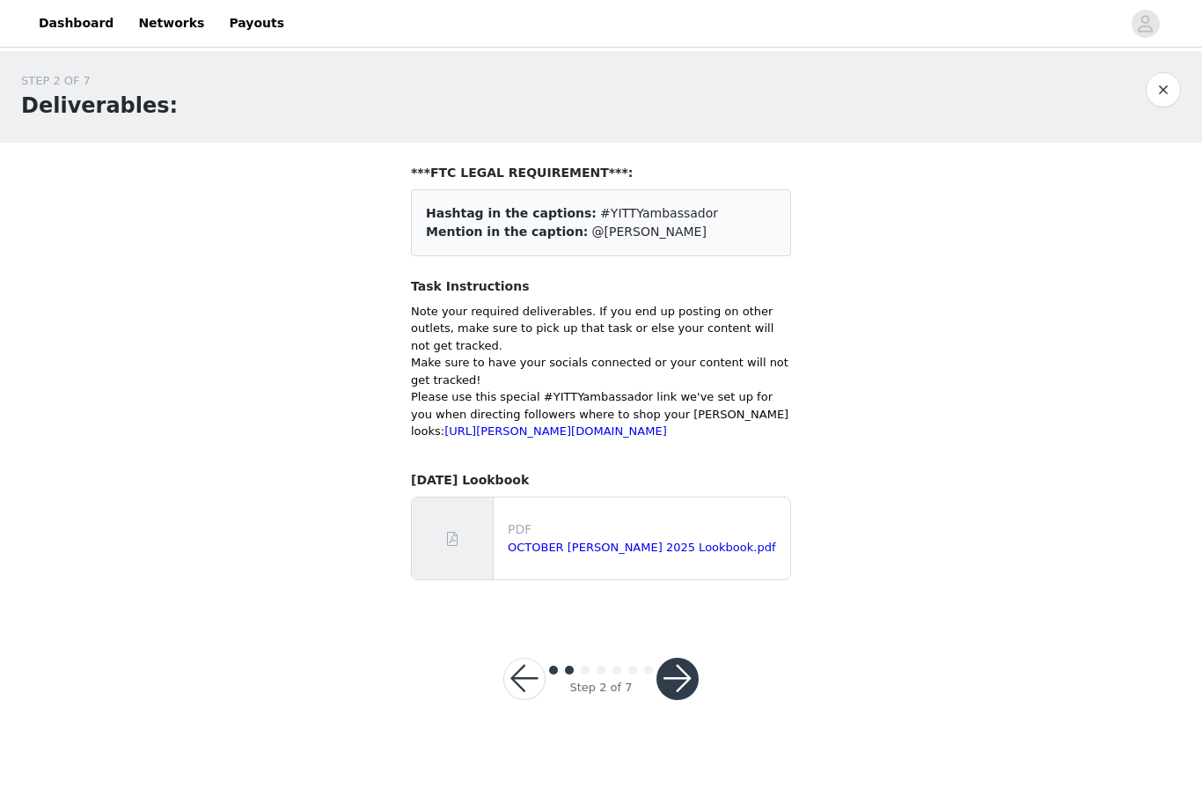
click at [685, 686] on button "button" at bounding box center [678, 678] width 42 height 42
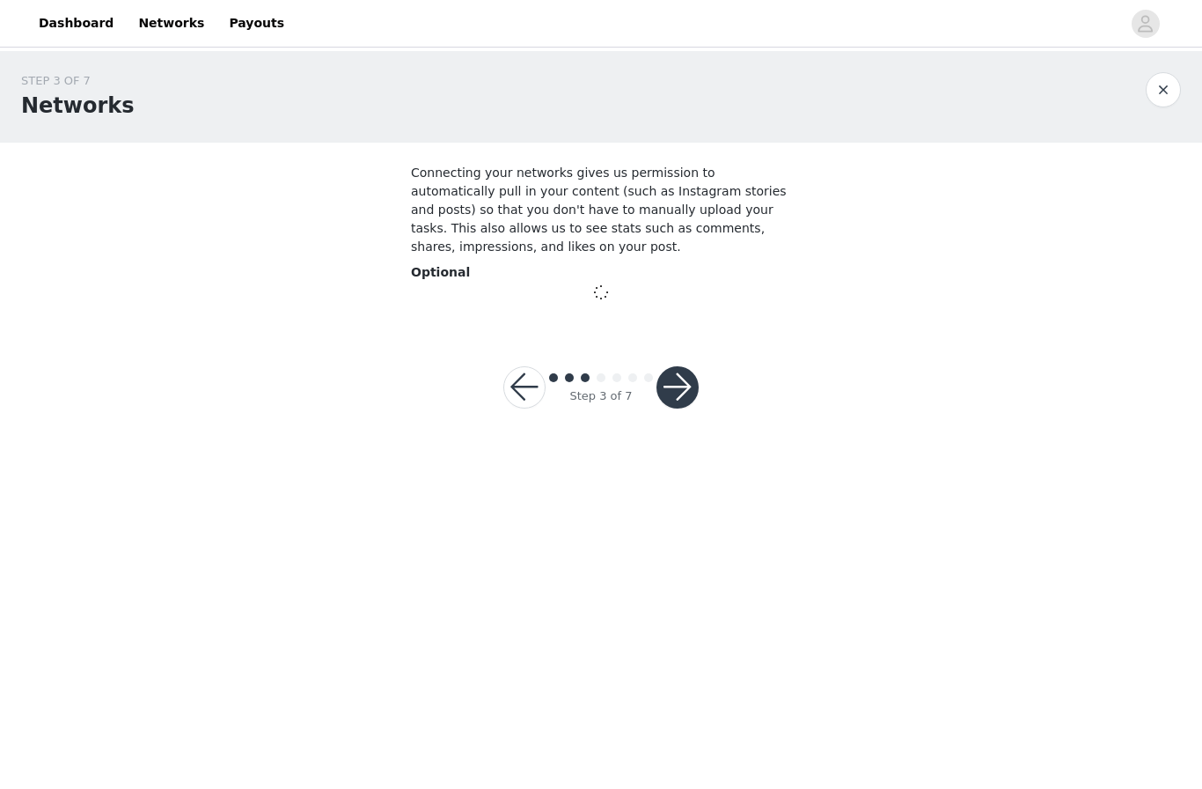
click at [674, 389] on button "button" at bounding box center [678, 387] width 42 height 42
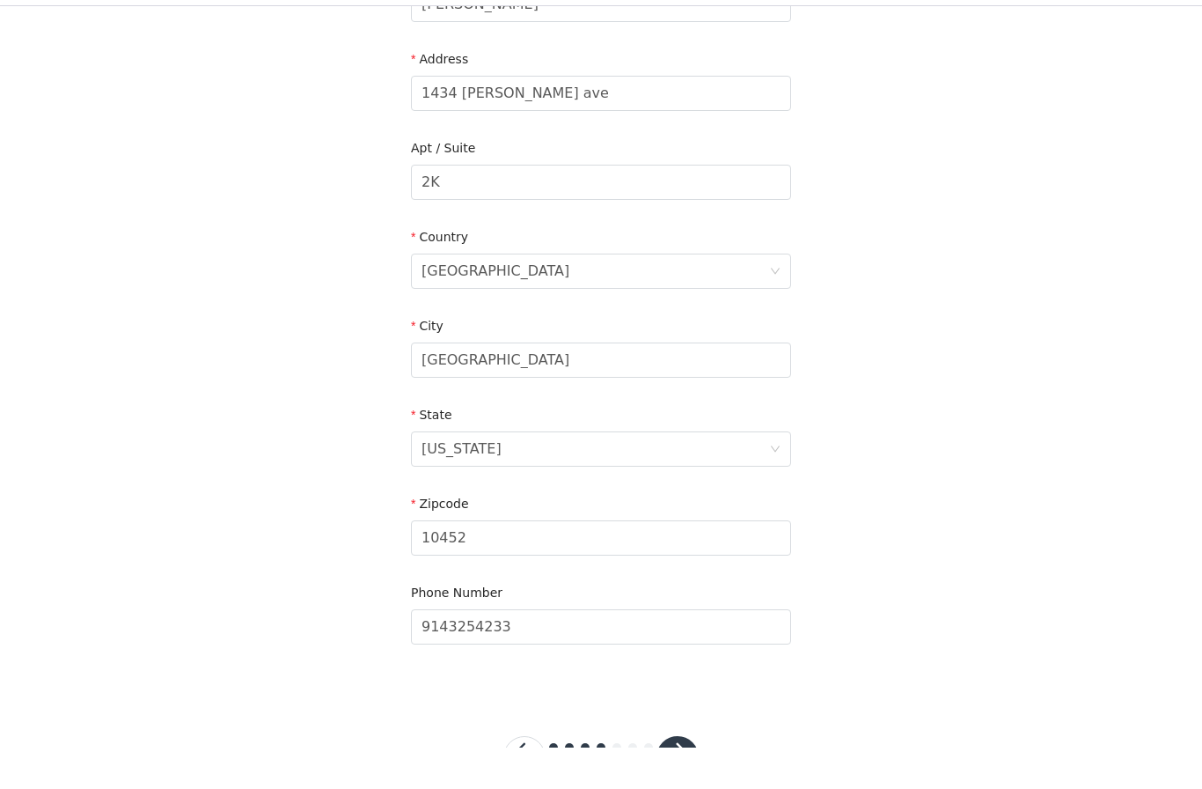
scroll to position [430, 0]
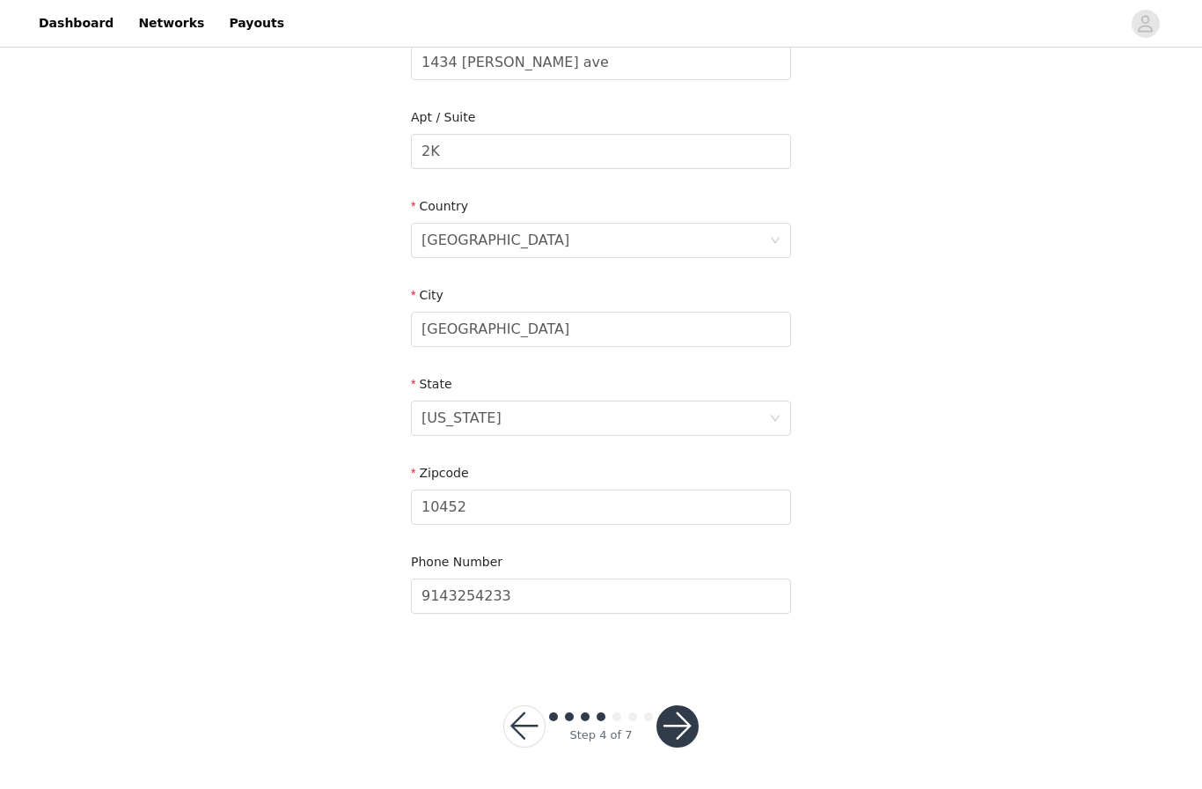
click at [674, 729] on button "button" at bounding box center [678, 726] width 42 height 42
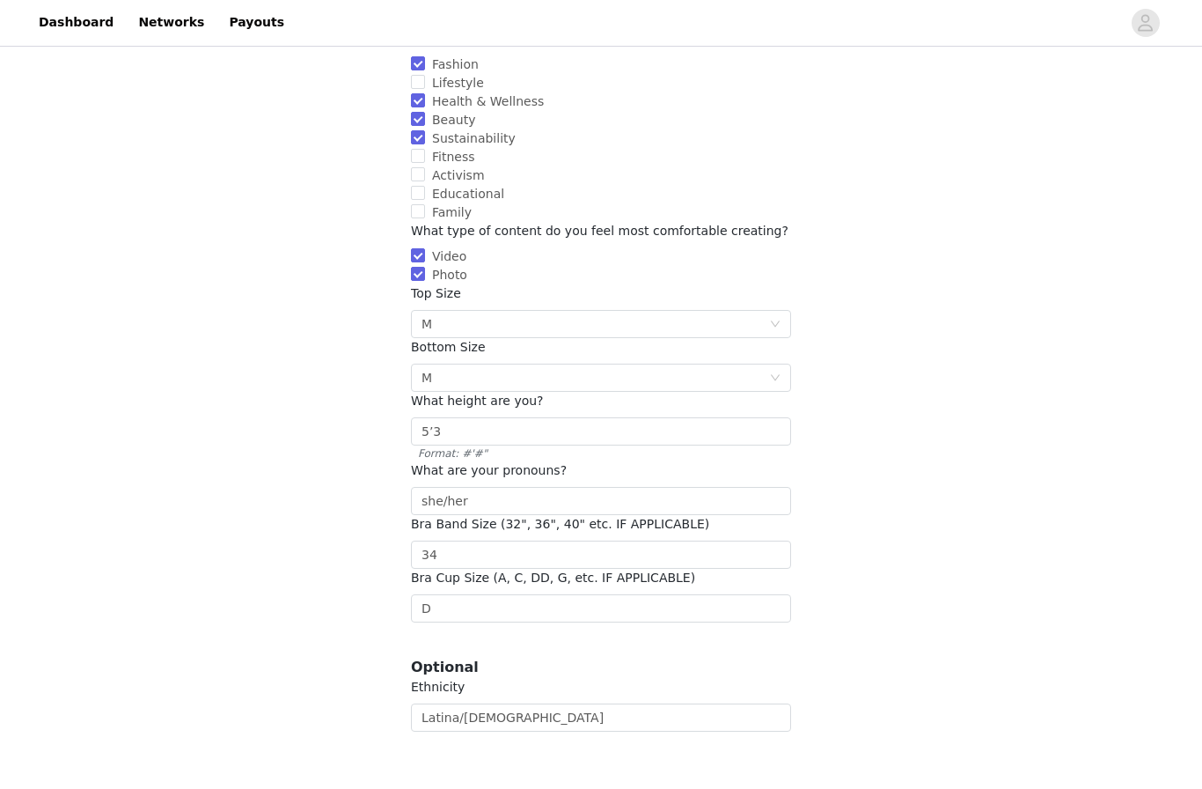
scroll to position [190, 0]
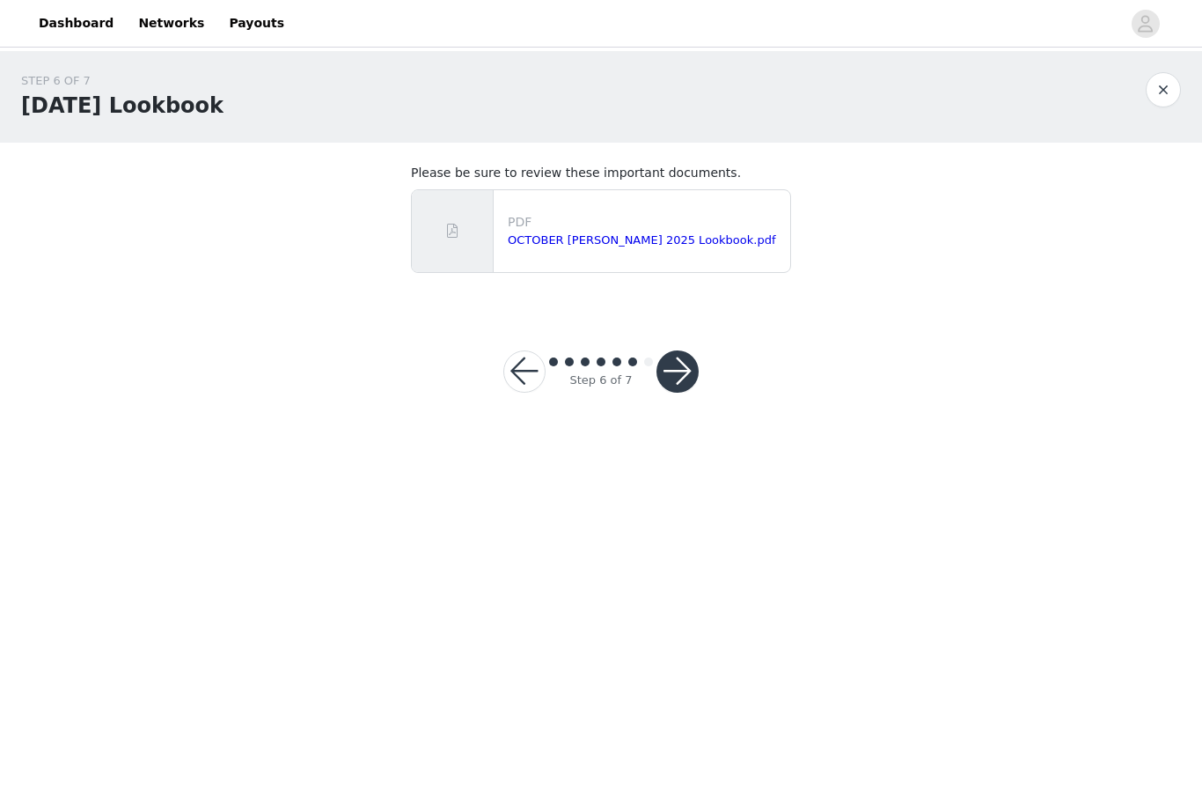
click at [689, 378] on button "button" at bounding box center [678, 371] width 42 height 42
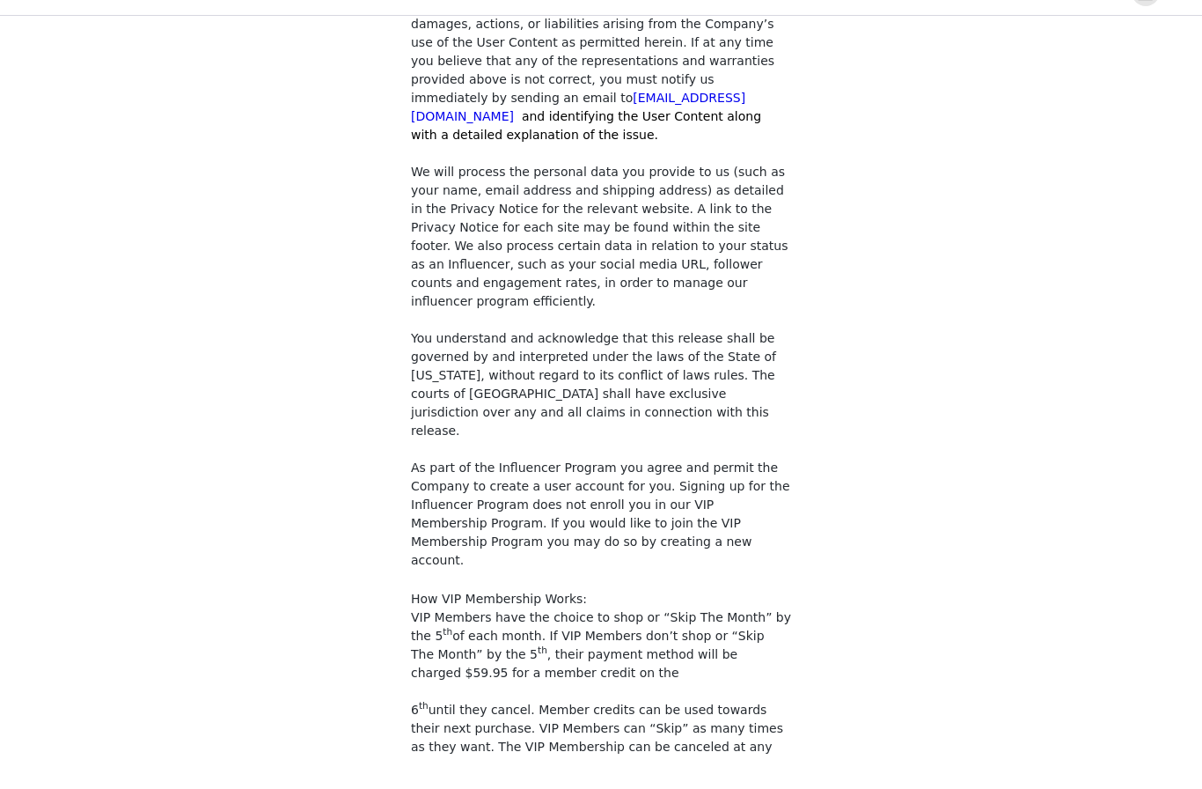
scroll to position [1412, 0]
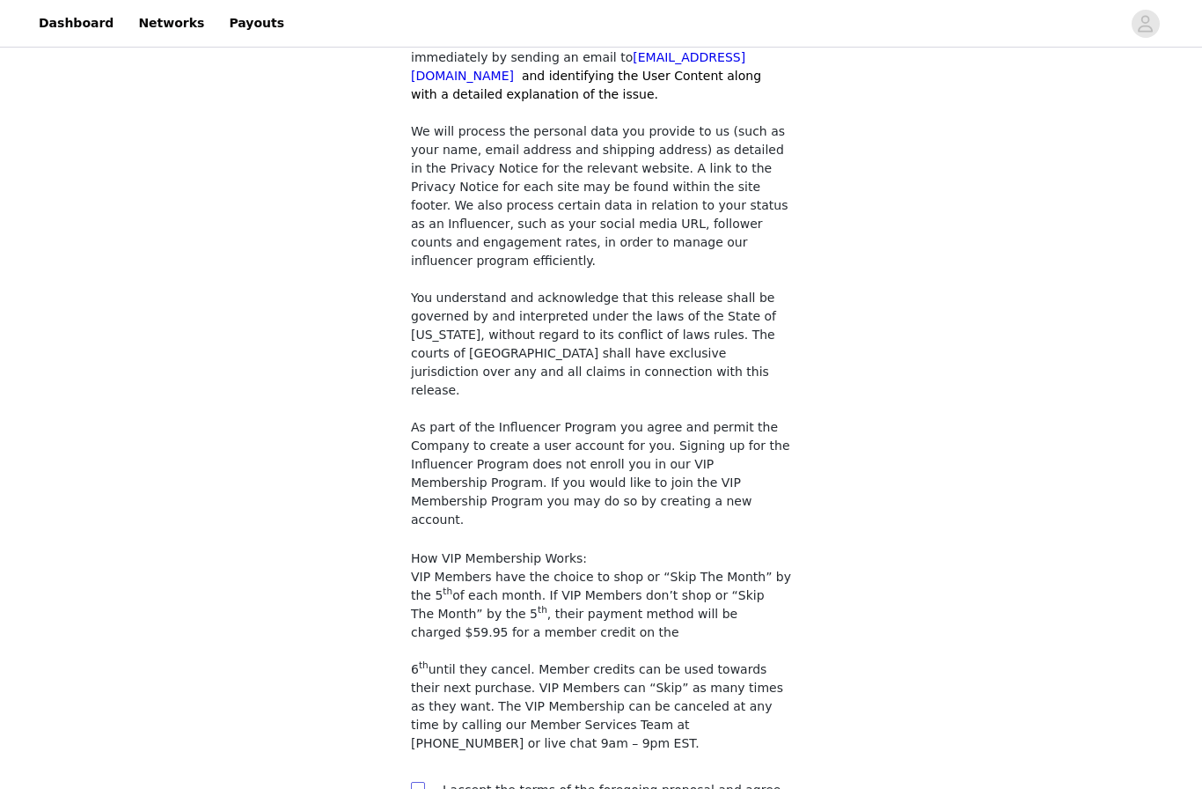
click at [422, 782] on span at bounding box center [418, 789] width 14 height 14
click at [422, 782] on input "checkbox" at bounding box center [417, 788] width 12 height 12
checkbox input "true"
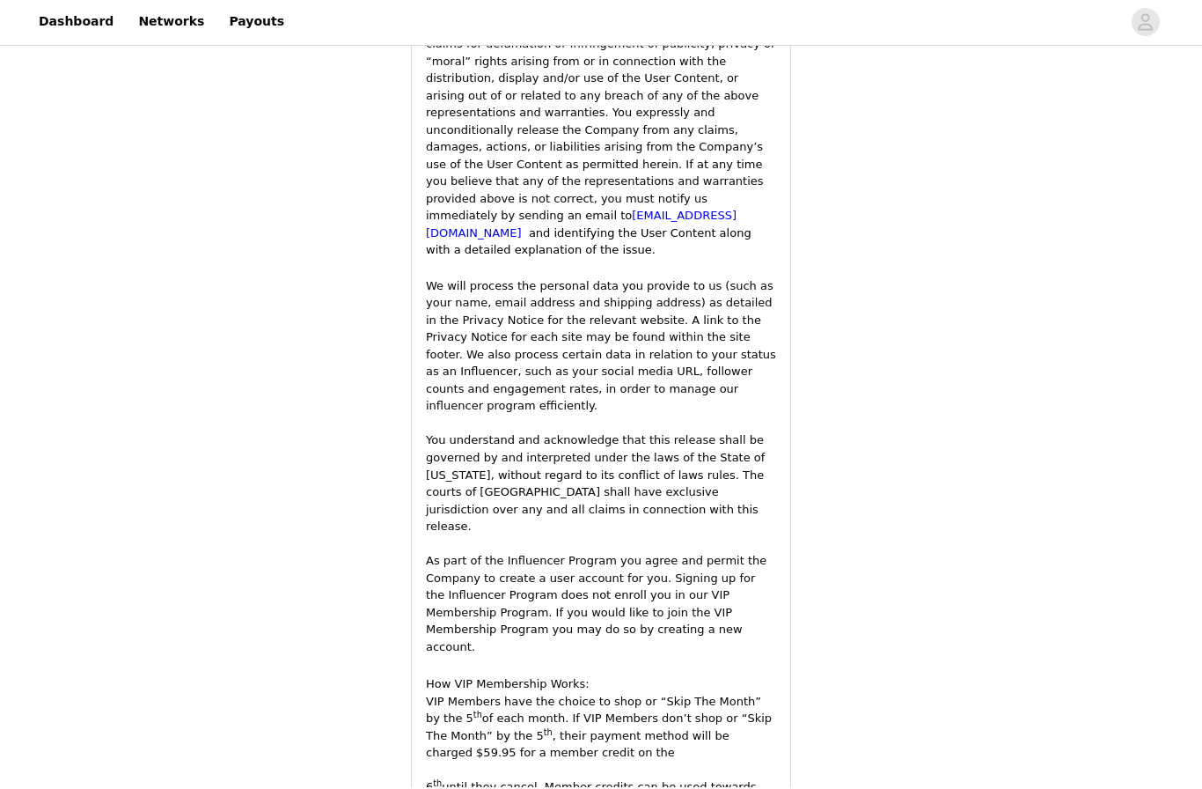
scroll to position [3009, 0]
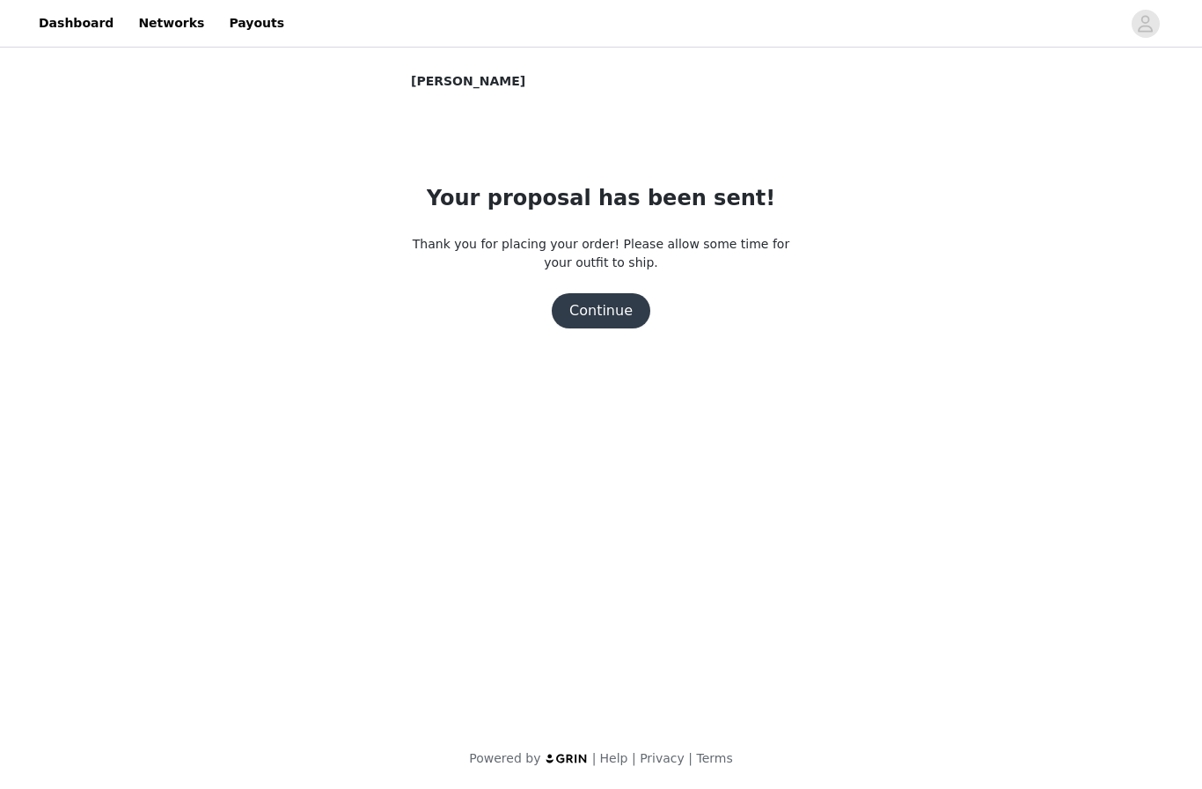
scroll to position [0, 0]
